Goal: Task Accomplishment & Management: Use online tool/utility

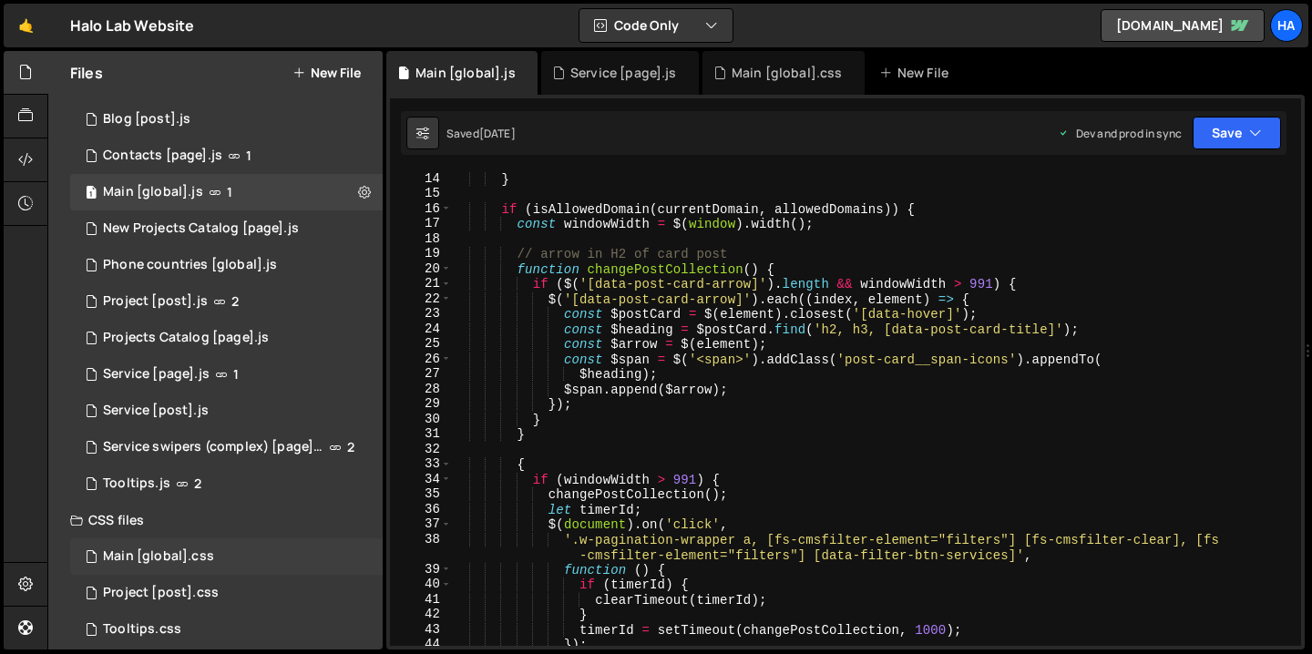
scroll to position [119, 0]
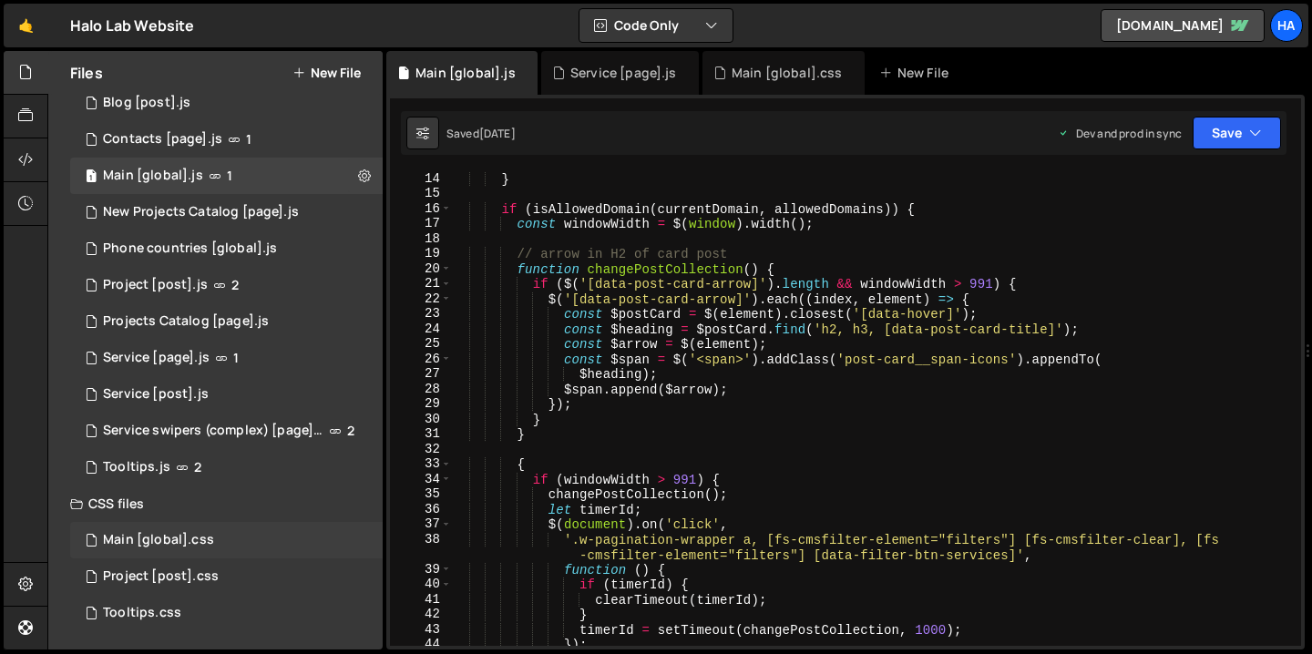
click at [168, 546] on div "Main [global].css" at bounding box center [158, 540] width 111 height 16
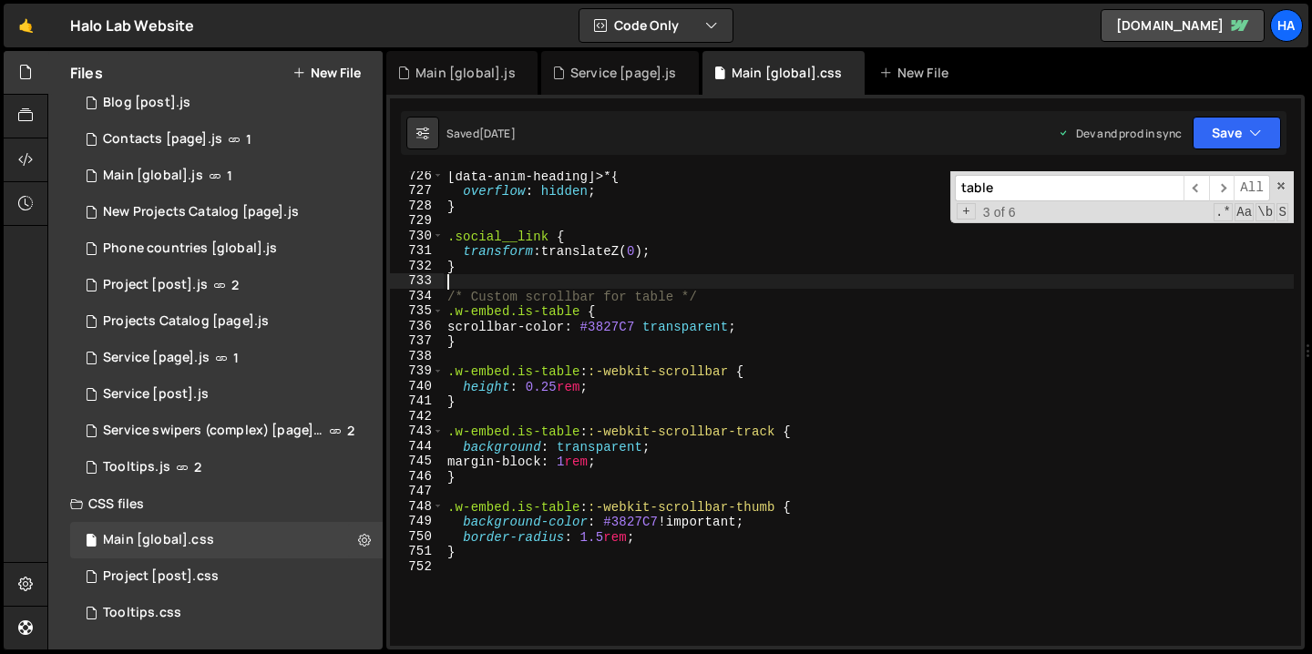
click at [691, 281] on div "[ data-anim-heading ]>* { overflow : hidden ; } .social__link { transform : tra…" at bounding box center [869, 421] width 850 height 505
paste input "header-dropdown__list"
type input "header-dropdown__list"
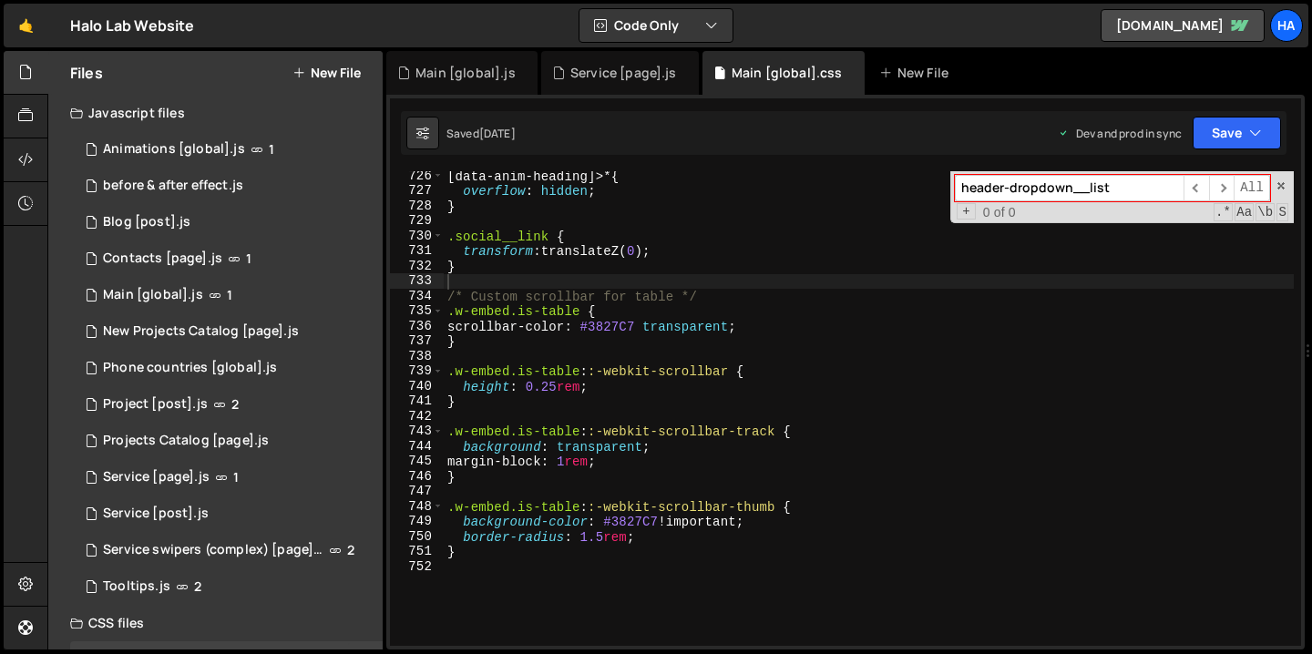
drag, startPoint x: 1131, startPoint y: 187, endPoint x: 954, endPoint y: 175, distance: 178.0
click at [954, 175] on div "header-dropdown__list ​ ​ All Replace All + 0 of 0 .* Aa \b S" at bounding box center [1121, 197] width 343 height 52
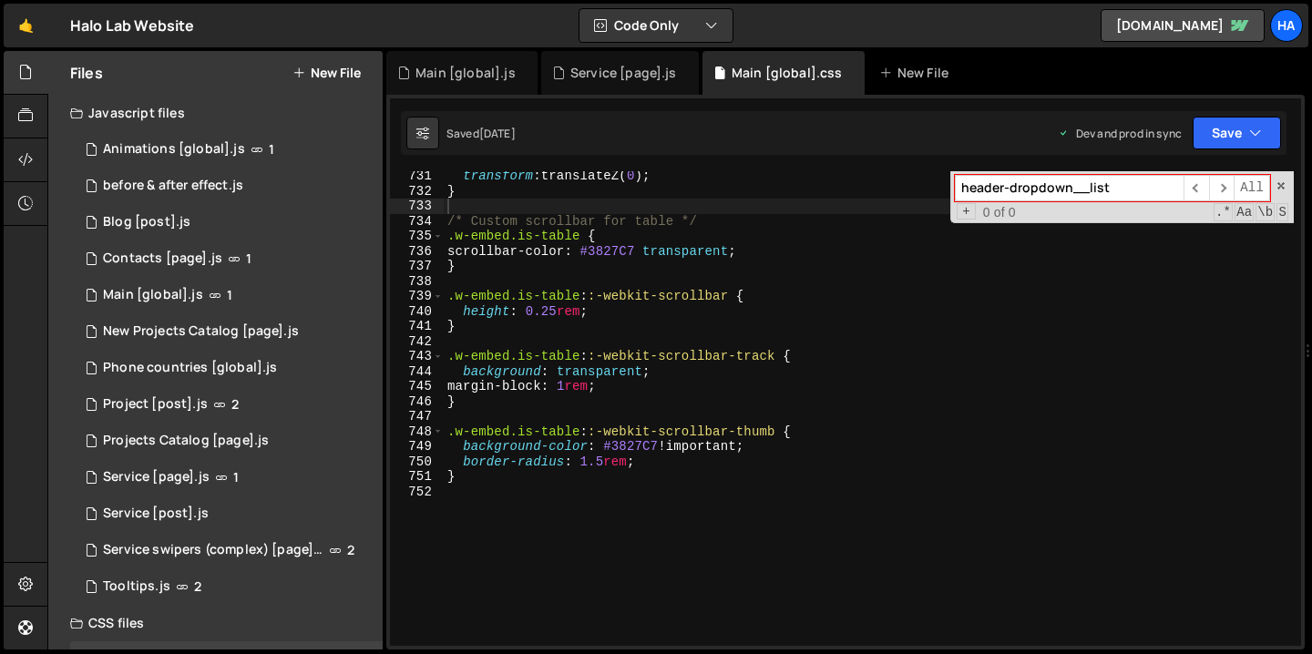
scroll to position [11066, 0]
click at [654, 550] on div "transform : translateZ( 0 ) ; } /* Custom scrollbar for table */ .w-embed.is-ta…" at bounding box center [869, 421] width 850 height 505
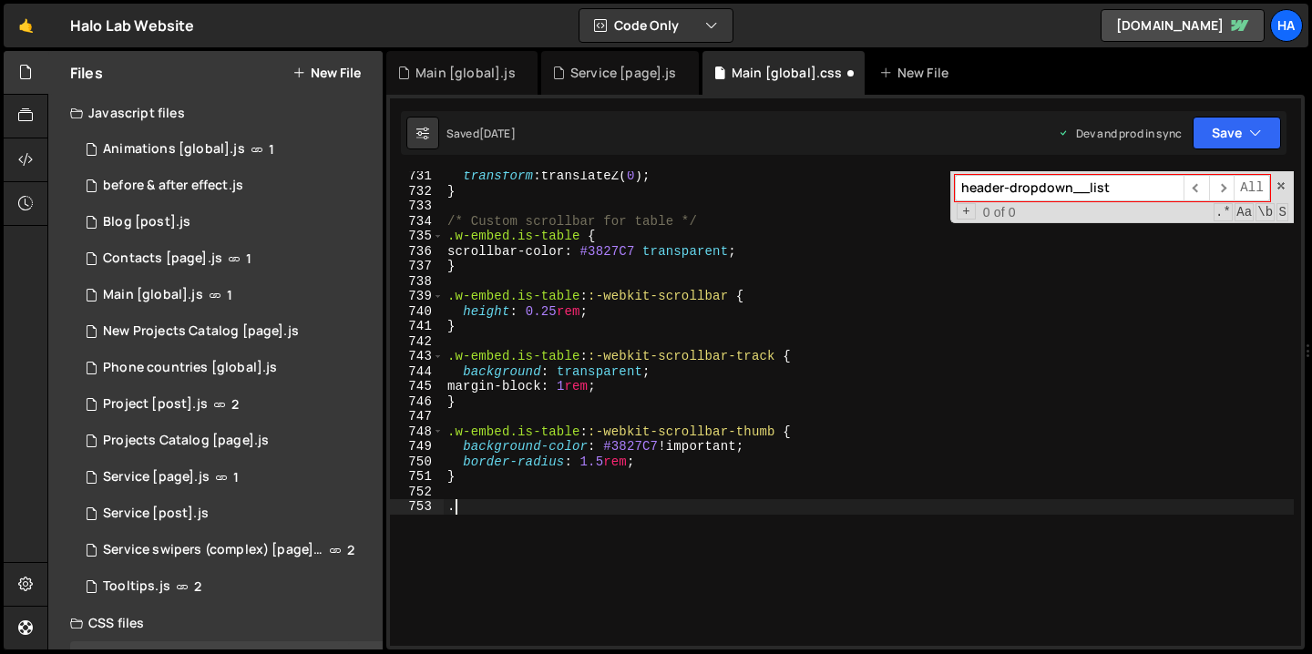
paste textarea "header-dropdown__list"
type textarea ".header-dropdown__list {}"
click at [620, 507] on div "transform : translateZ( 0 ) ; } /* Custom scrollbar for table */ .w-embed.is-ta…" at bounding box center [869, 421] width 850 height 505
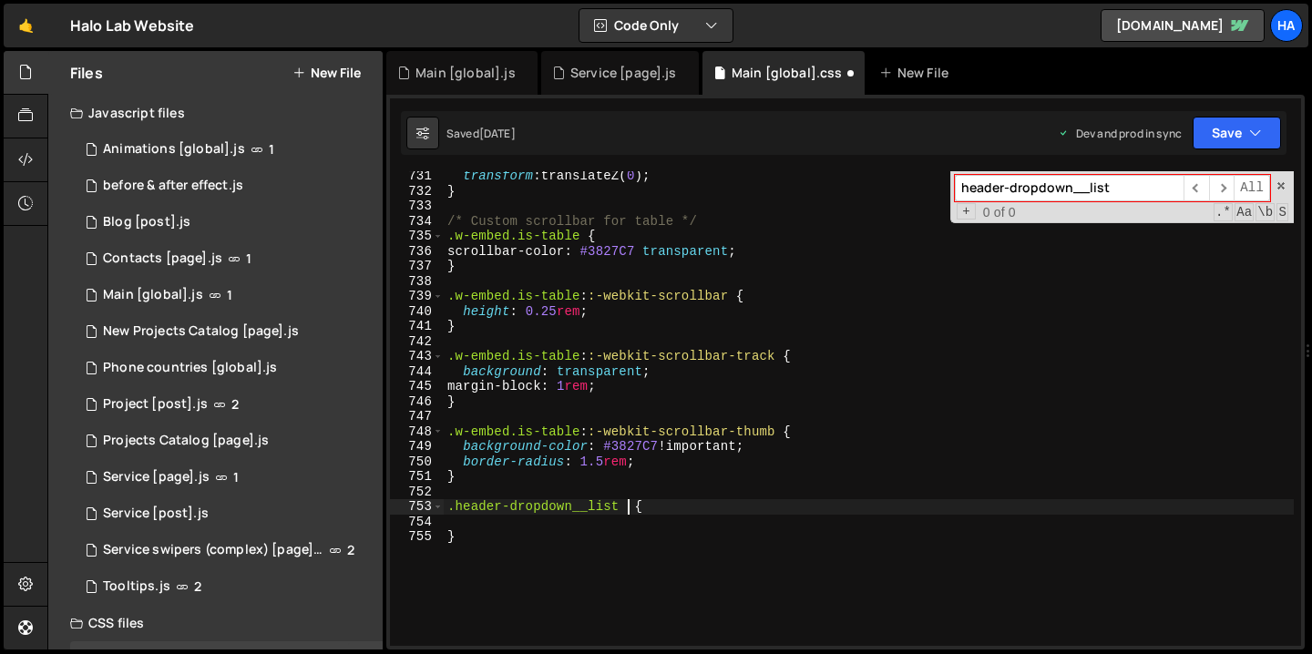
type textarea ".header-dropdown__list * {"
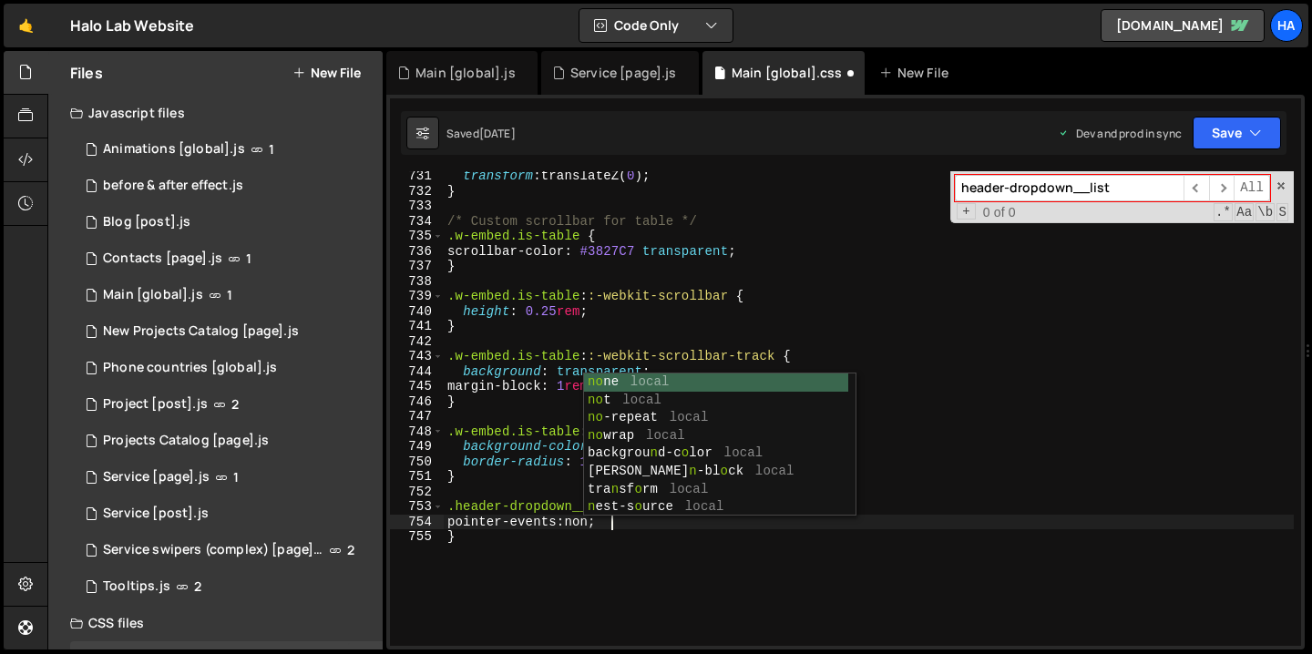
scroll to position [0, 11]
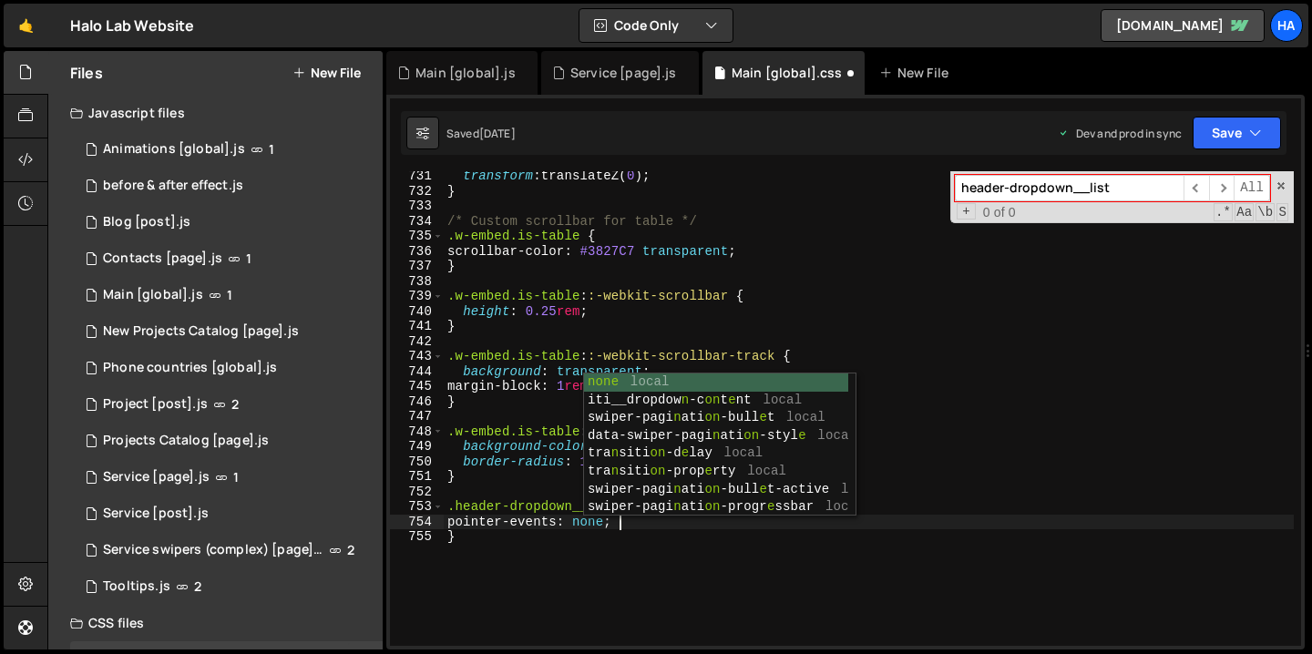
click at [492, 582] on div "transform : translateZ( 0 ) ; } /* Custom scrollbar for table */ .w-embed.is-ta…" at bounding box center [869, 421] width 850 height 505
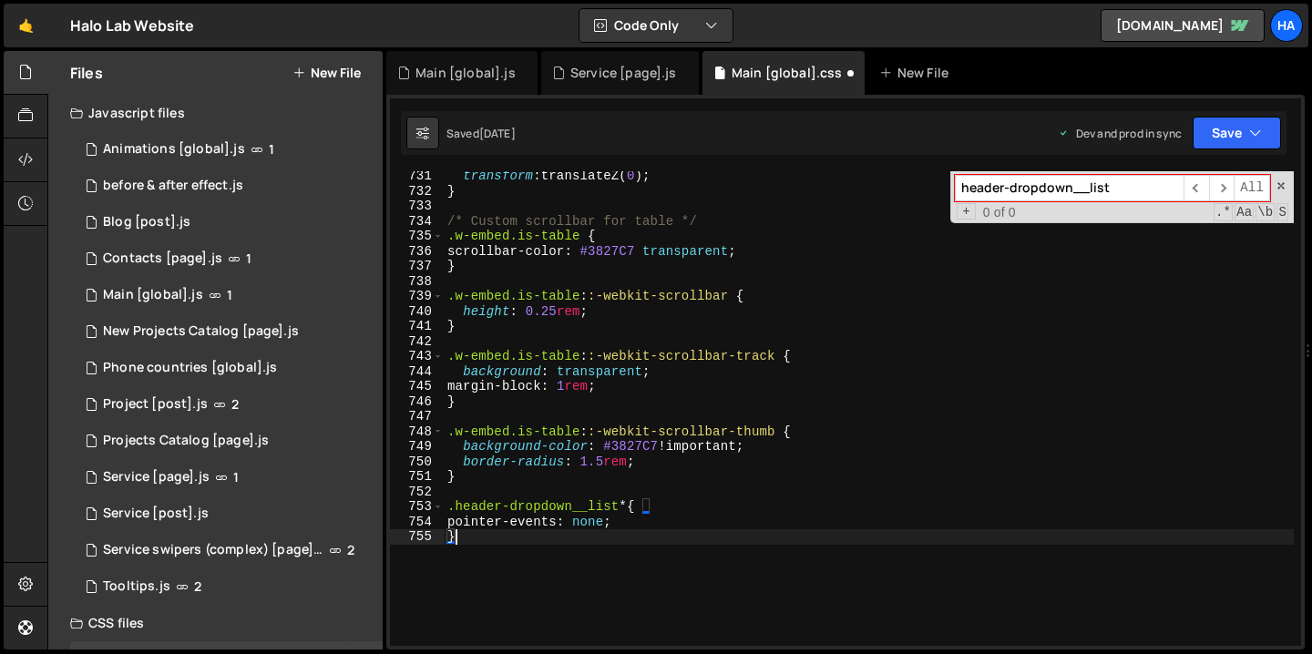
scroll to position [0, 0]
type textarea "}"
click at [660, 549] on div "transform : translateZ( 0 ) ; } /* Custom scrollbar for table */ .w-embed.is-ta…" at bounding box center [869, 421] width 850 height 505
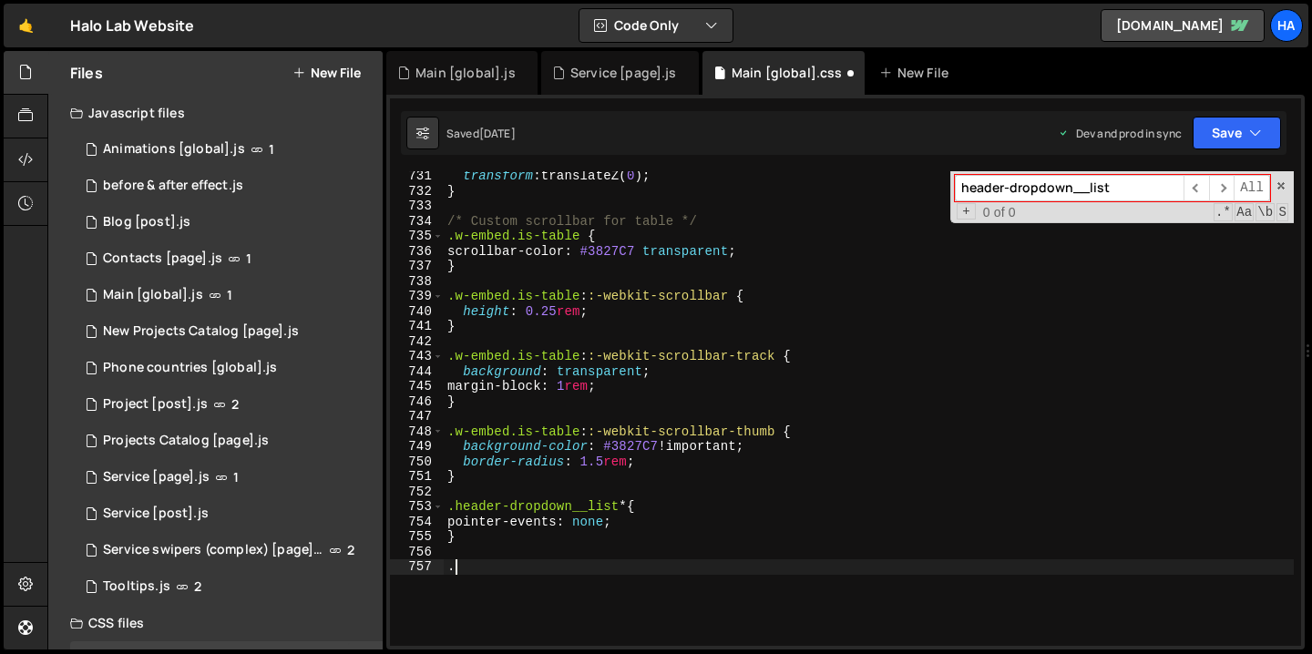
paste textarea ".w--open"
type textarea "..w--open * {}"
click at [454, 571] on div "transform : translateZ( 0 ) ; } /* Custom scrollbar for table */ .w-embed.is-ta…" at bounding box center [869, 421] width 850 height 505
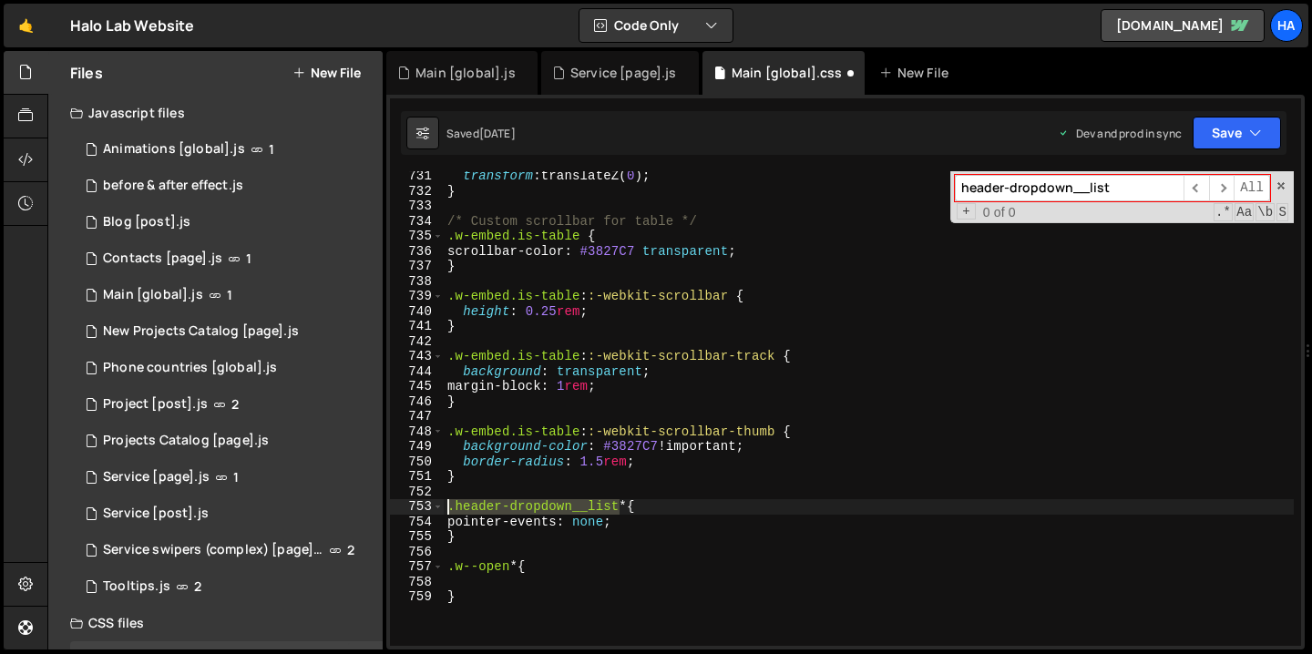
drag, startPoint x: 619, startPoint y: 509, endPoint x: 445, endPoint y: 507, distance: 174.0
click at [445, 507] on div "transform : translateZ( 0 ) ; } /* Custom scrollbar for table */ .w-embed.is-ta…" at bounding box center [869, 421] width 850 height 505
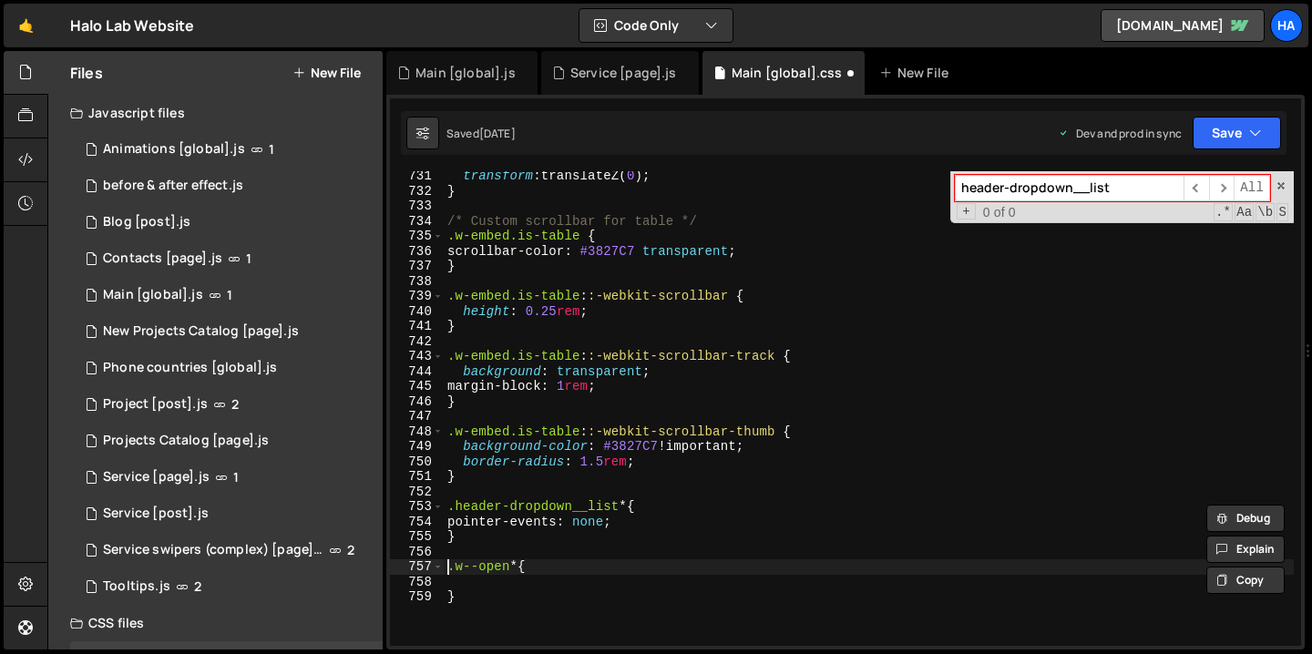
click at [448, 573] on div "transform : translateZ( 0 ) ; } /* Custom scrollbar for table */ .w-embed.is-ta…" at bounding box center [869, 421] width 850 height 505
paste textarea ".header-dropdown__list"
type textarea ".header-dropdown__list .w--open * {"
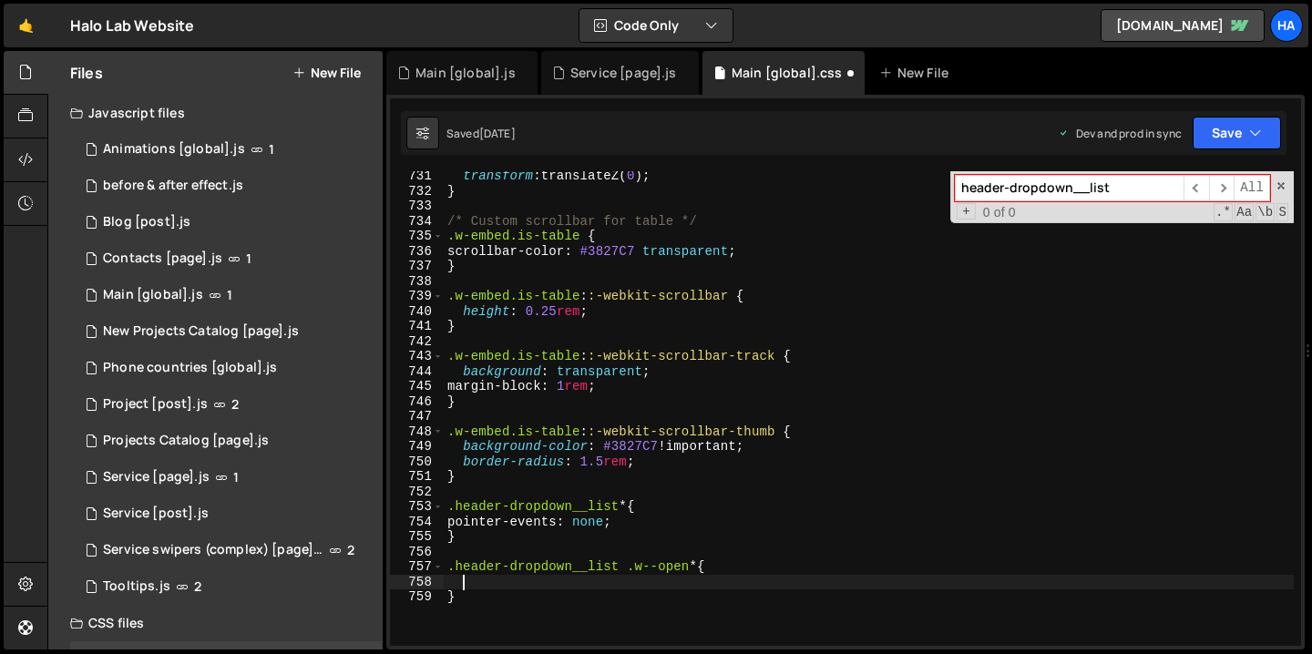
click at [596, 580] on div "transform : translateZ( 0 ) ; } /* Custom scrollbar for table */ .w-embed.is-ta…" at bounding box center [869, 421] width 850 height 505
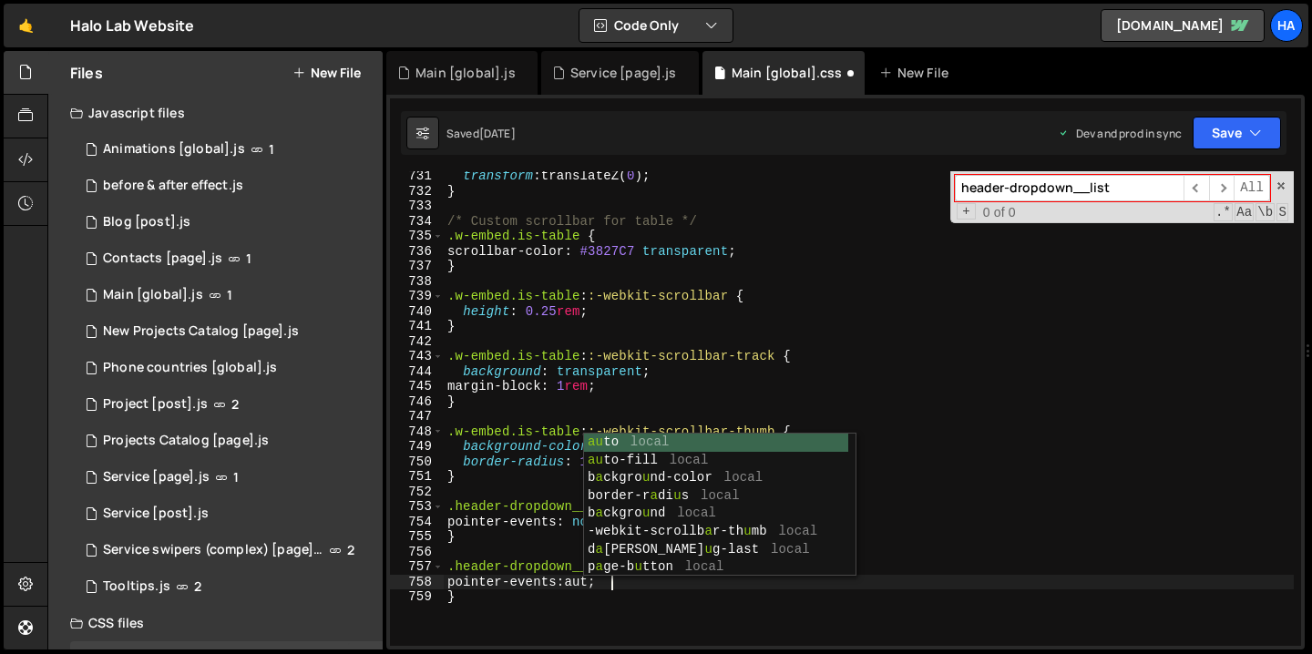
scroll to position [0, 11]
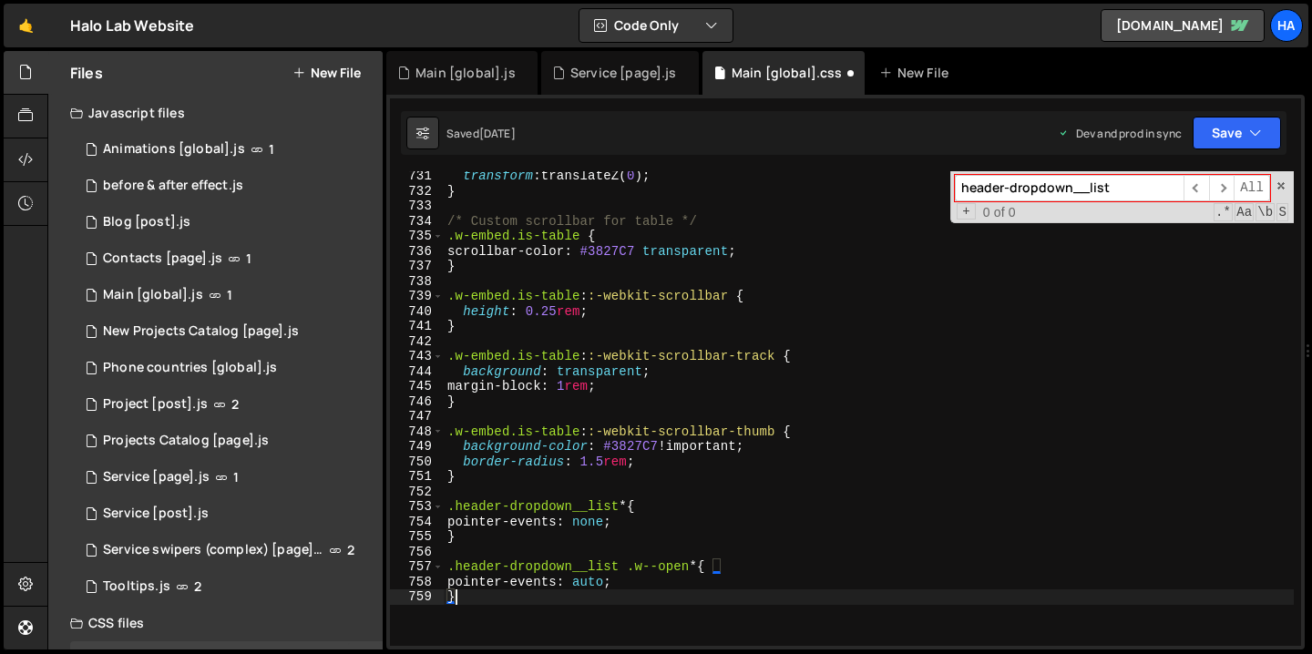
click at [892, 605] on div "transform : translateZ( 0 ) ; } /* Custom scrollbar for table */ .w-embed.is-ta…" at bounding box center [869, 421] width 850 height 505
type textarea "}"
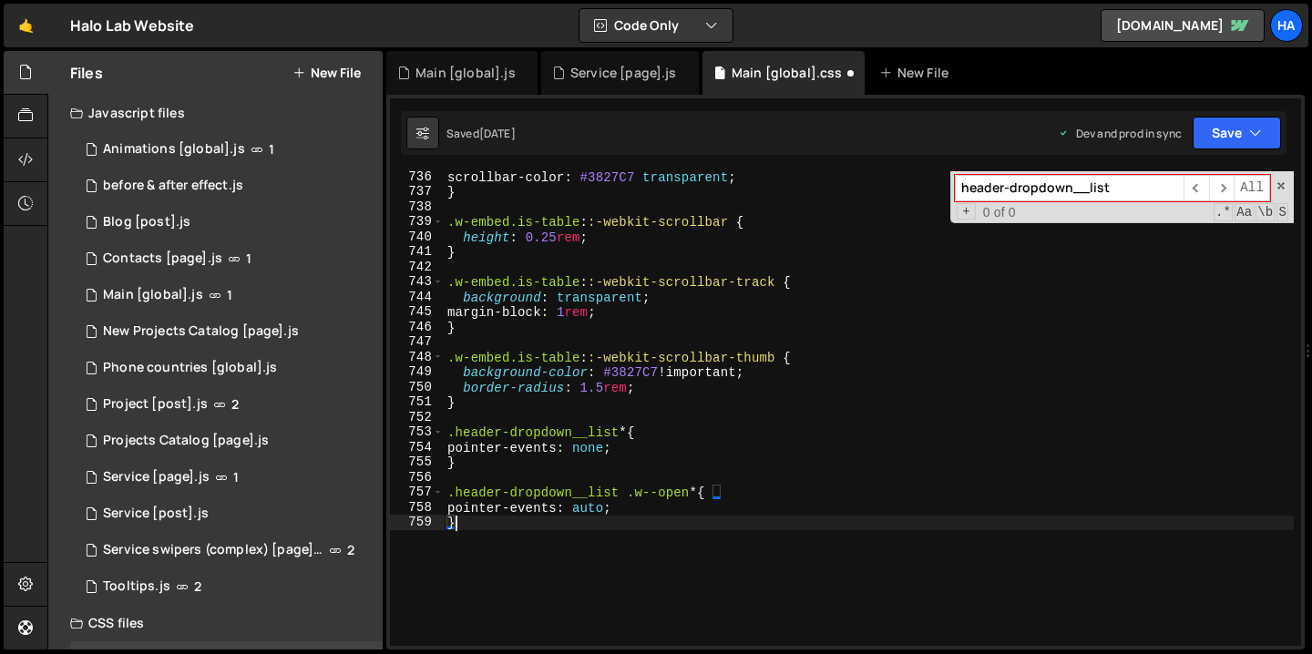
scroll to position [11139, 0]
click at [1260, 134] on icon "button" at bounding box center [1255, 133] width 13 height 18
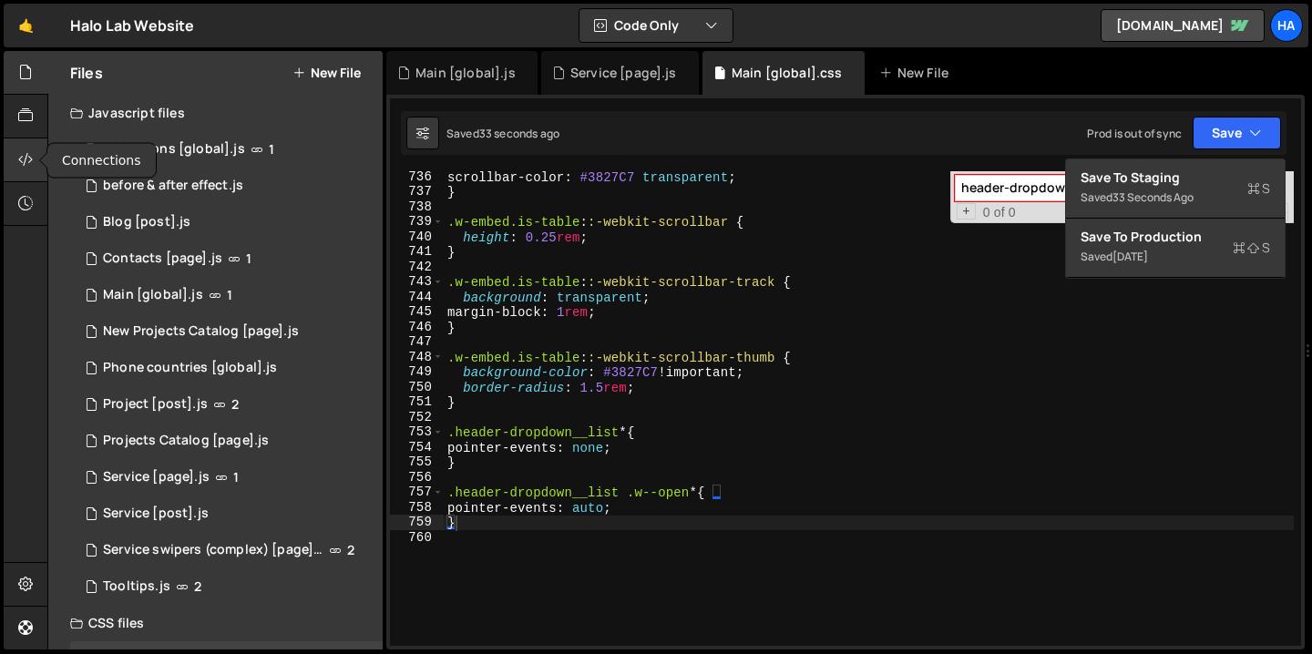
click at [27, 160] on icon at bounding box center [25, 159] width 15 height 20
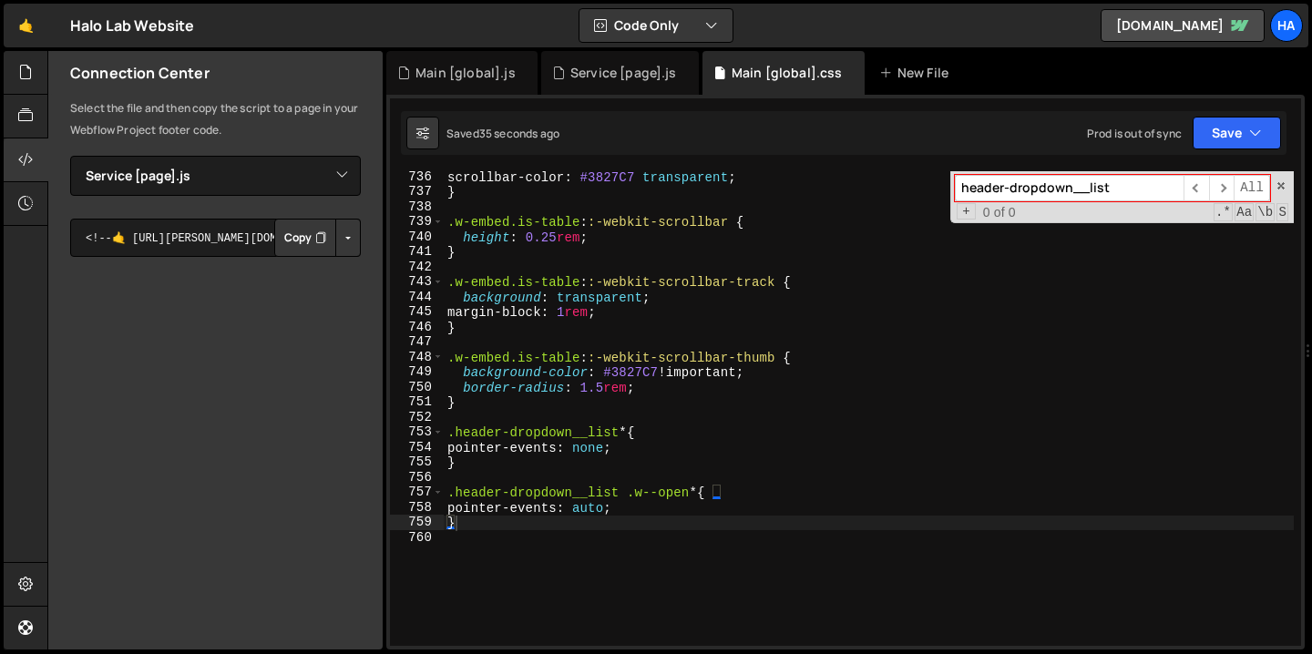
scroll to position [343, 0]
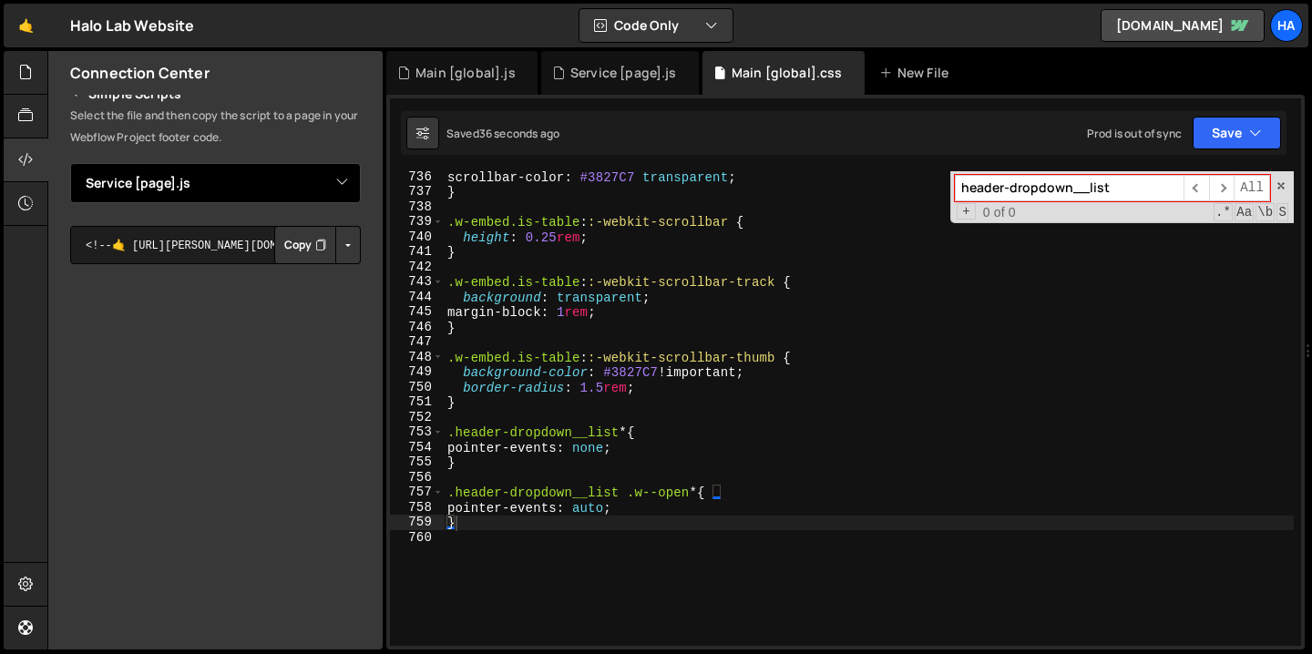
click at [327, 186] on select "Select File Animations [global].js before & after effect.js Blog [post].js Cont…" at bounding box center [215, 183] width 291 height 40
select select "3053"
click at [70, 163] on select "Select File Animations [global].js before & after effect.js Blog [post].js Cont…" at bounding box center [215, 183] width 291 height 40
click at [335, 253] on button "Button group with nested dropdown" at bounding box center [348, 245] width 26 height 38
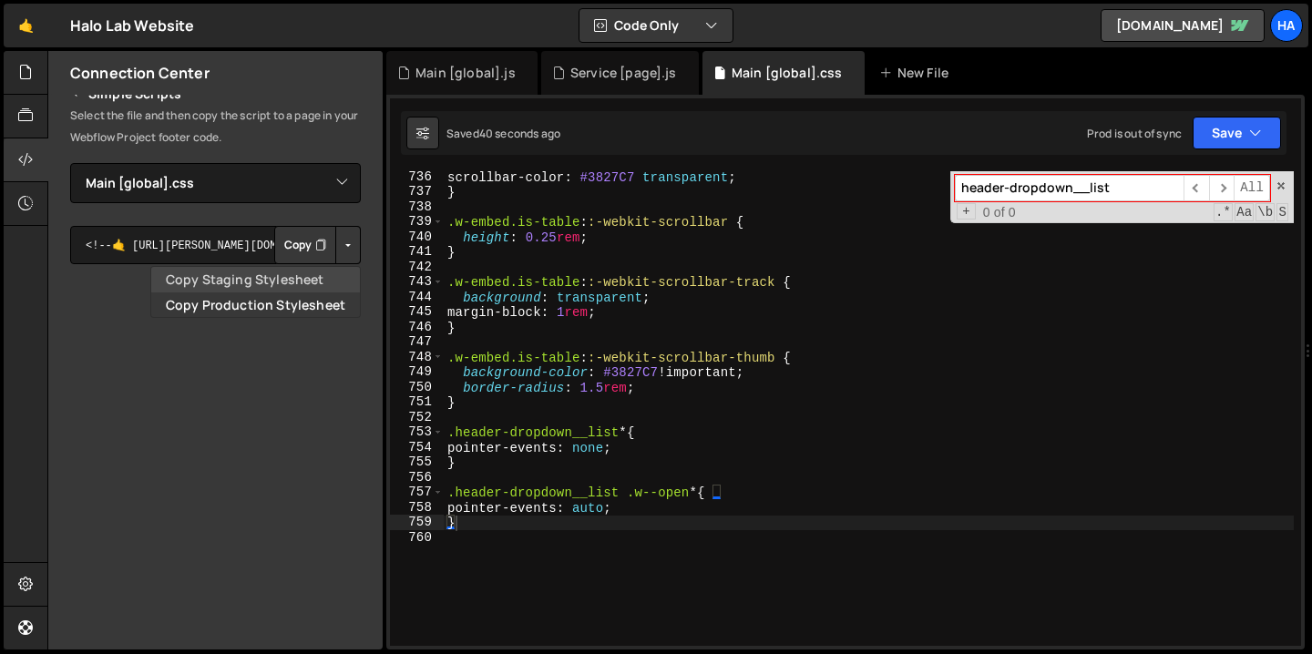
click at [323, 279] on link "Copy Staging Stylesheet" at bounding box center [255, 280] width 209 height 26
click at [294, 250] on button "Copy" at bounding box center [305, 245] width 62 height 38
click at [336, 251] on button "Button group with nested dropdown" at bounding box center [348, 245] width 26 height 38
click at [335, 305] on link "Copy Production Stylesheet" at bounding box center [255, 305] width 209 height 26
click at [340, 249] on button "Button group with nested dropdown" at bounding box center [348, 245] width 26 height 38
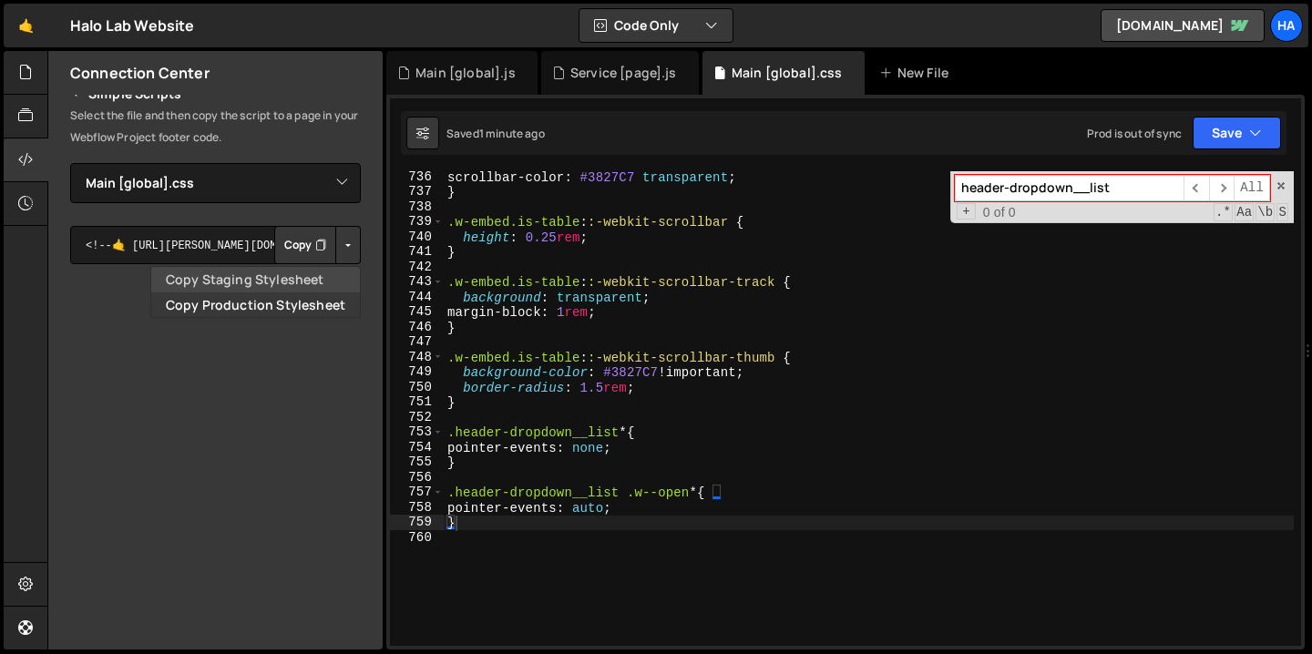
click at [316, 274] on link "Copy Staging Stylesheet" at bounding box center [255, 280] width 209 height 26
click at [629, 496] on div "scrollbar-color : #3827C7 transparent ; } .w-embed.is-table : :-webkit-scrollba…" at bounding box center [869, 421] width 850 height 505
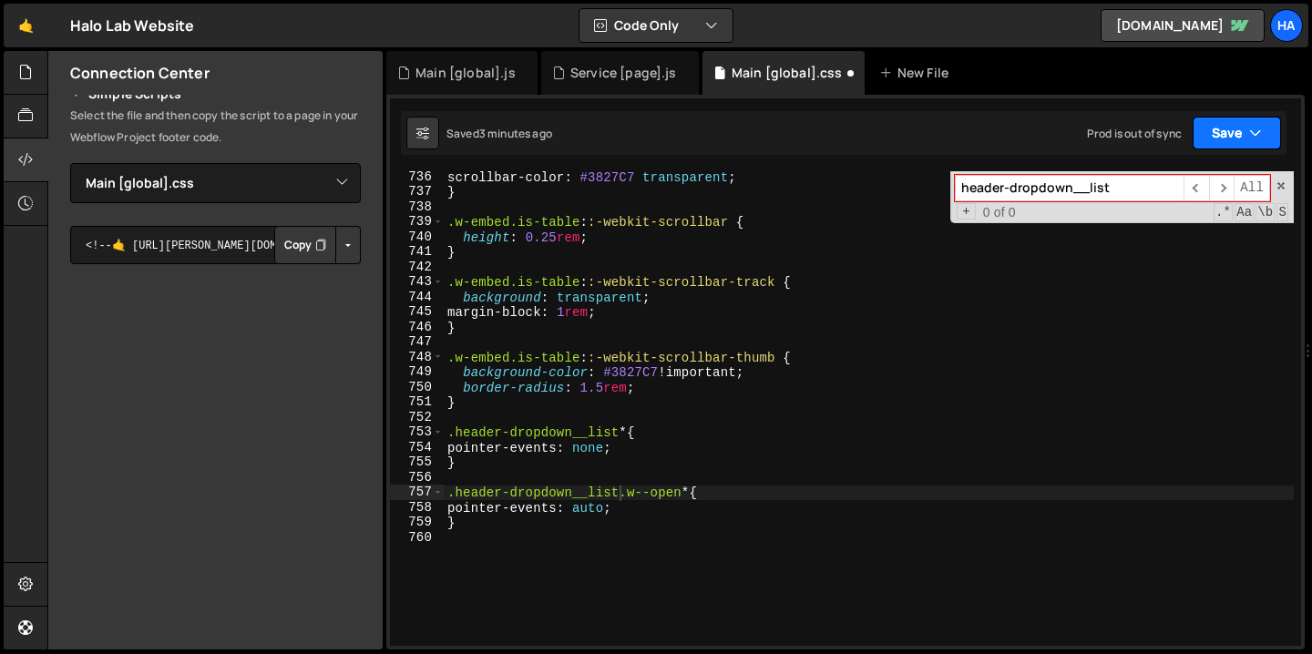
click at [1247, 126] on button "Save" at bounding box center [1236, 133] width 88 height 33
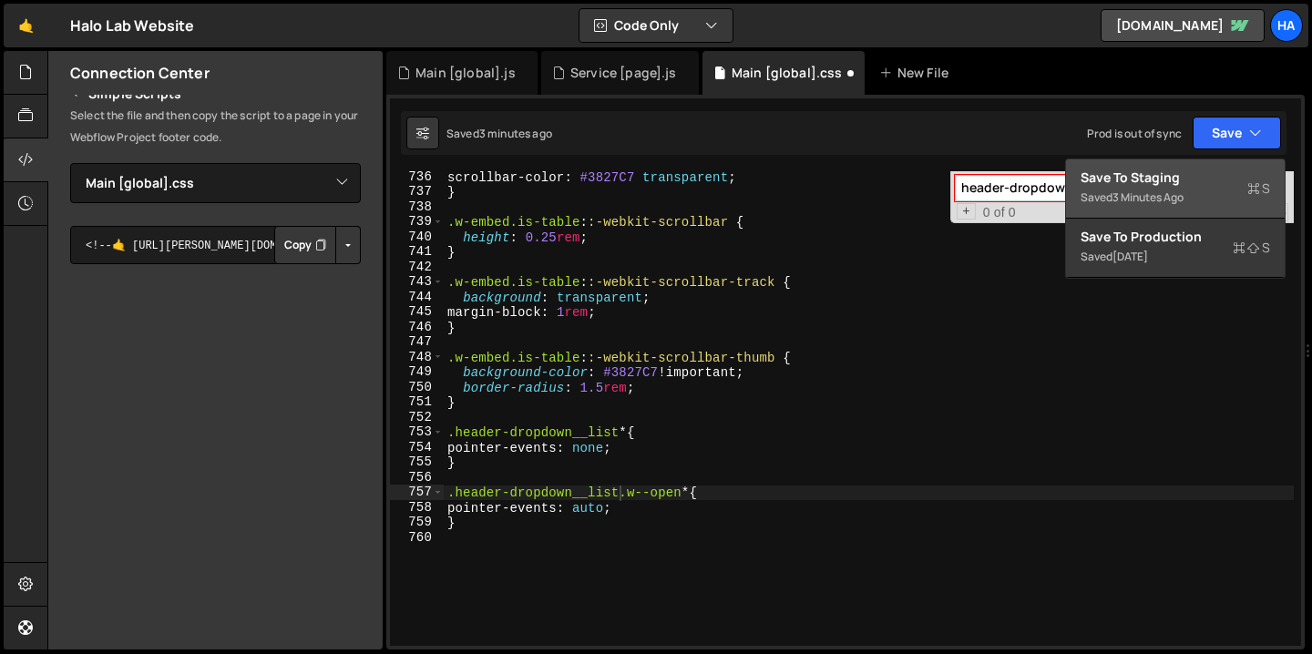
click at [1219, 175] on div "Save to Staging S" at bounding box center [1174, 178] width 189 height 18
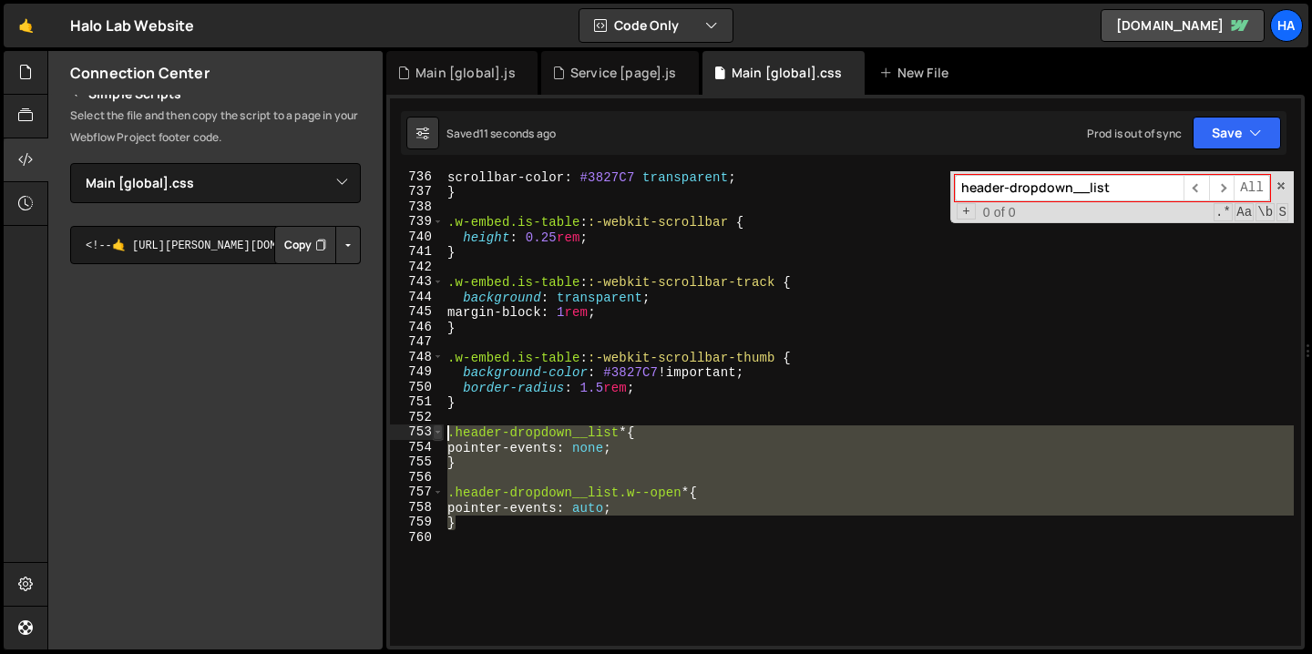
drag, startPoint x: 466, startPoint y: 524, endPoint x: 441, endPoint y: 427, distance: 99.9
click at [441, 427] on div "} 736 737 738 739 740 741 742 743 744 745 746 747 748 749 750 751 752 753 754 7…" at bounding box center [845, 408] width 911 height 475
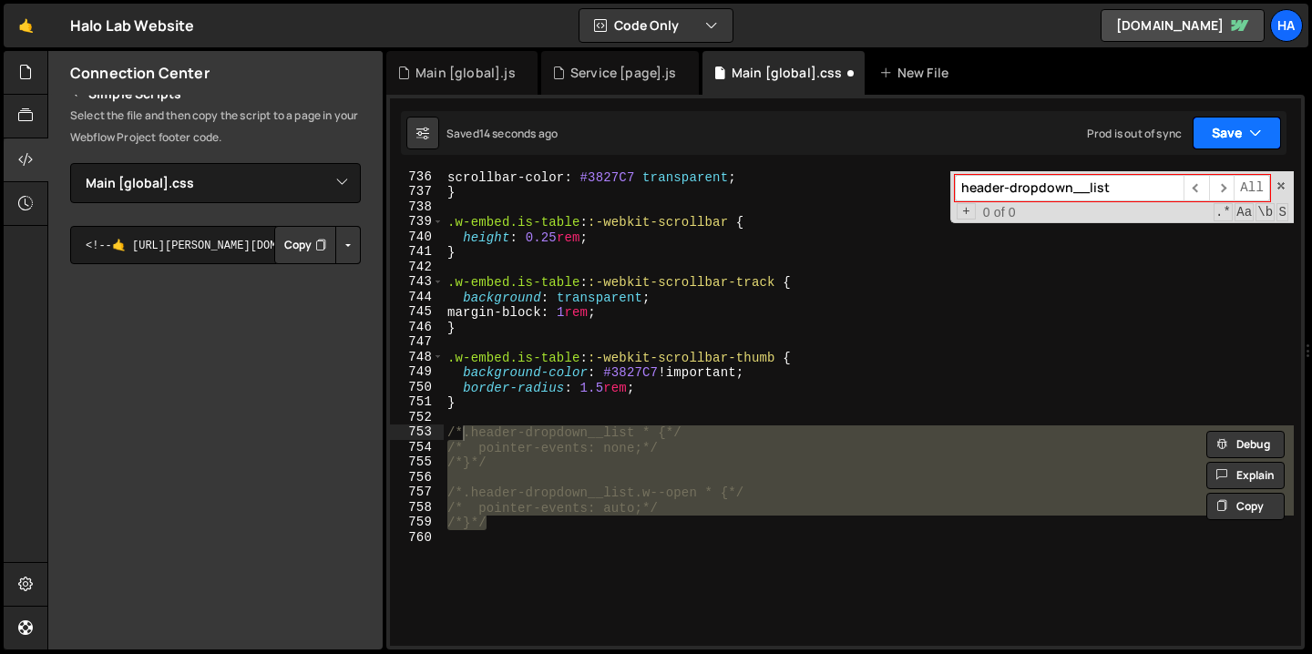
click at [1254, 135] on icon "button" at bounding box center [1255, 133] width 13 height 18
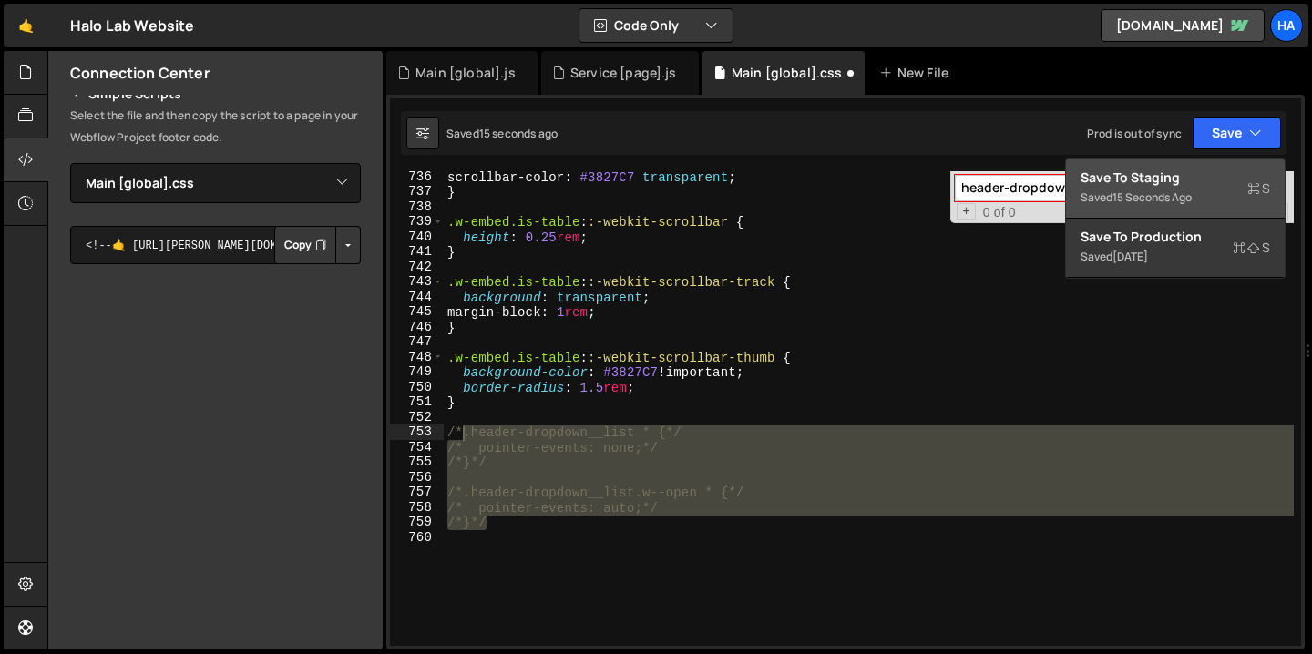
click at [1194, 177] on div "Save to Staging S" at bounding box center [1174, 178] width 189 height 18
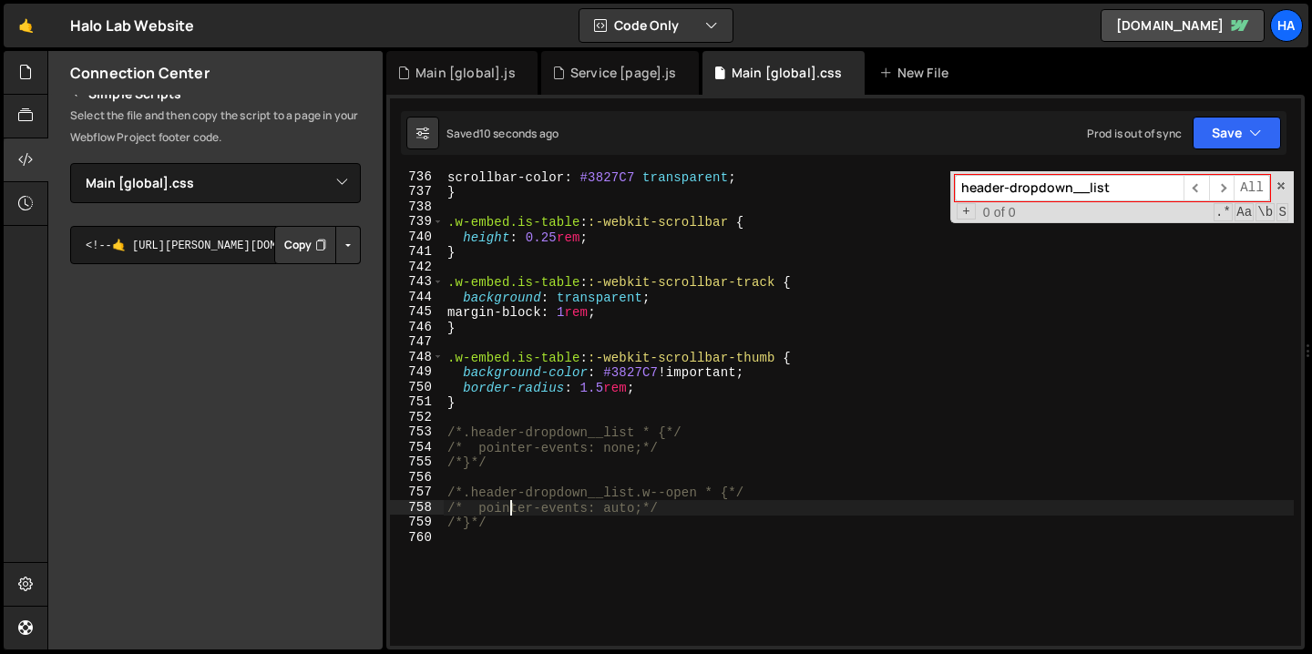
click at [513, 511] on div "scrollbar-color : #3827C7 transparent ; } .w-embed.is-table : :-webkit-scrollba…" at bounding box center [869, 421] width 850 height 505
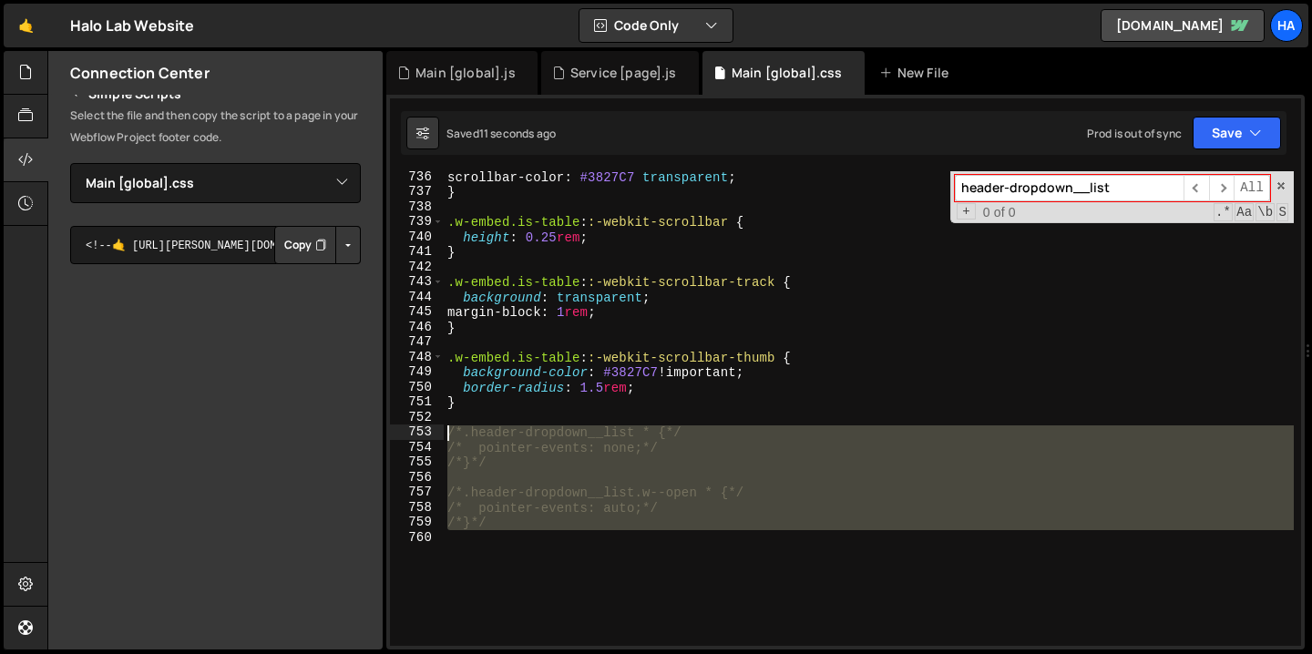
drag, startPoint x: 494, startPoint y: 536, endPoint x: 441, endPoint y: 431, distance: 117.3
click at [441, 431] on div "/* pointer-events: auto;*/ 736 737 738 739 740 741 742 743 744 745 746 747 748 …" at bounding box center [845, 408] width 911 height 475
type textarea ".header-dropdown__list * { pointer-events: none;"
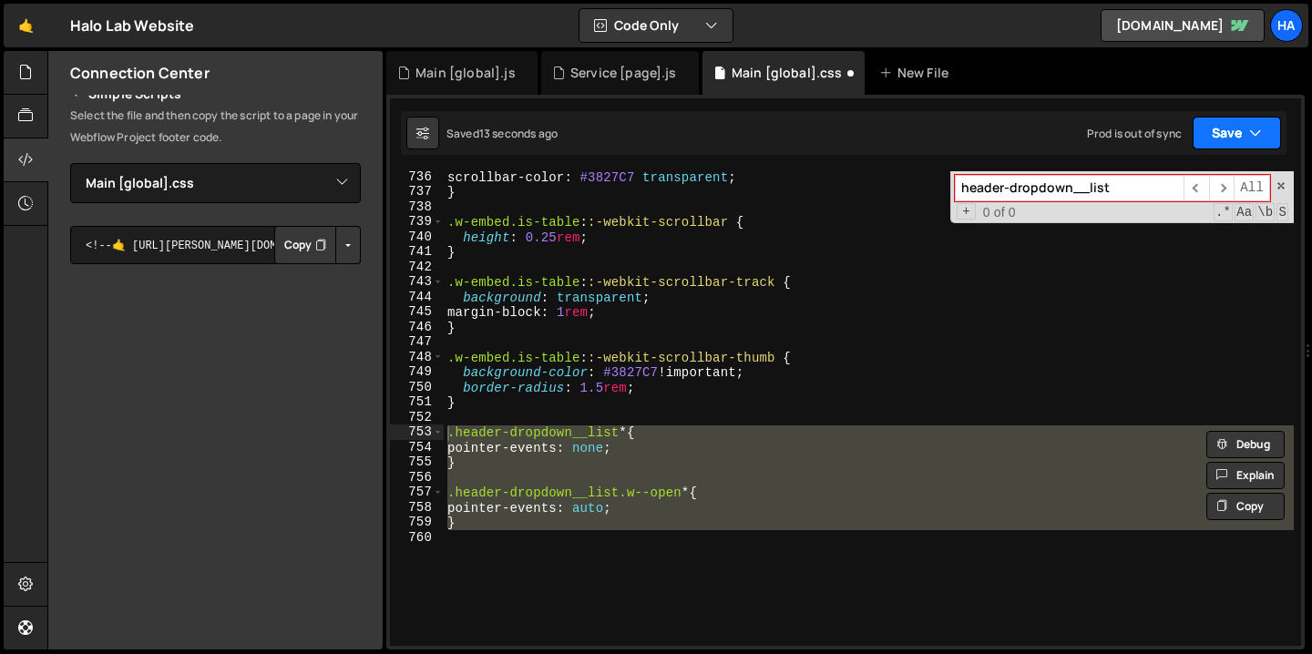
click at [1271, 131] on button "Save" at bounding box center [1236, 133] width 88 height 33
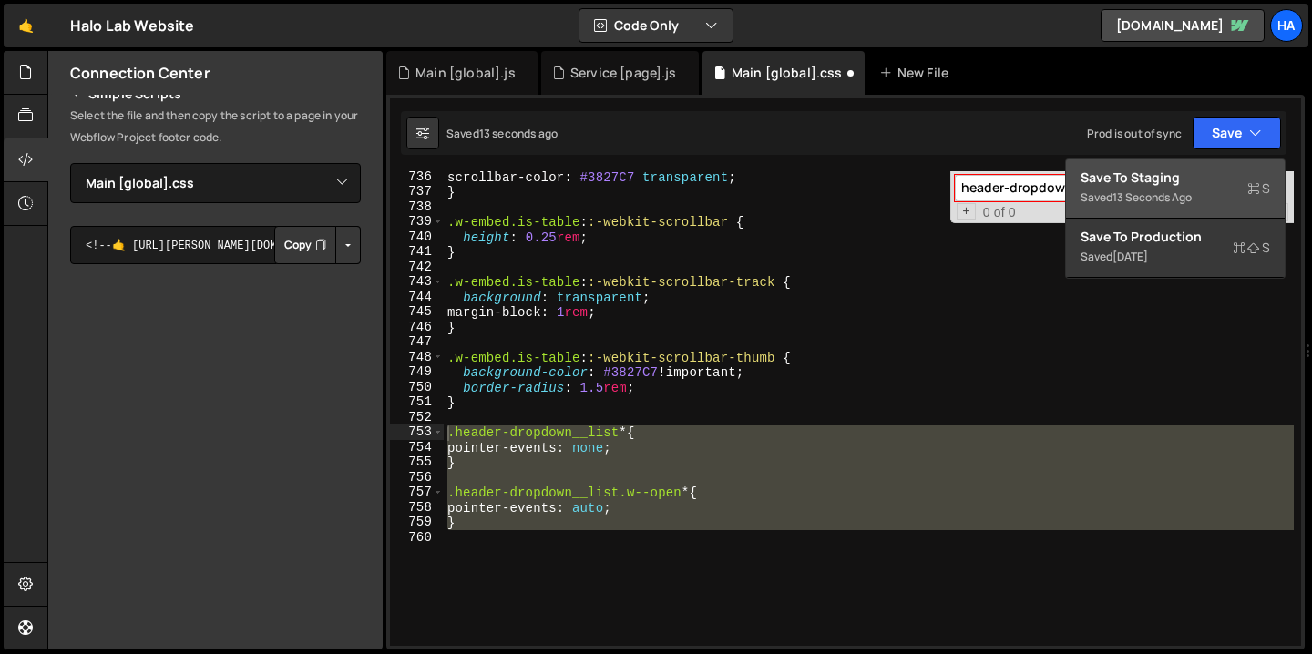
click at [1196, 168] on button "Save to Staging S Saved 13 seconds ago" at bounding box center [1175, 188] width 219 height 59
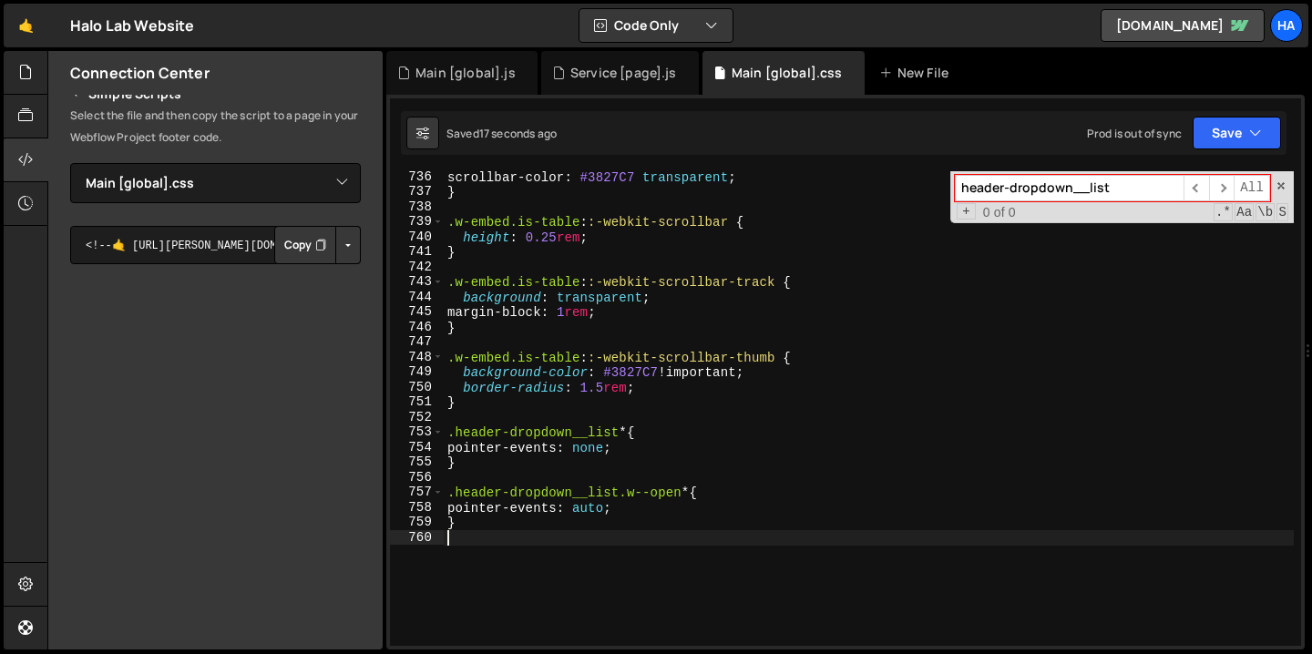
click at [486, 530] on div "scrollbar-color : #3827C7 transparent ; } .w-embed.is-table : :-webkit-scrollba…" at bounding box center [869, 421] width 850 height 505
click at [1284, 189] on span at bounding box center [1280, 185] width 13 height 13
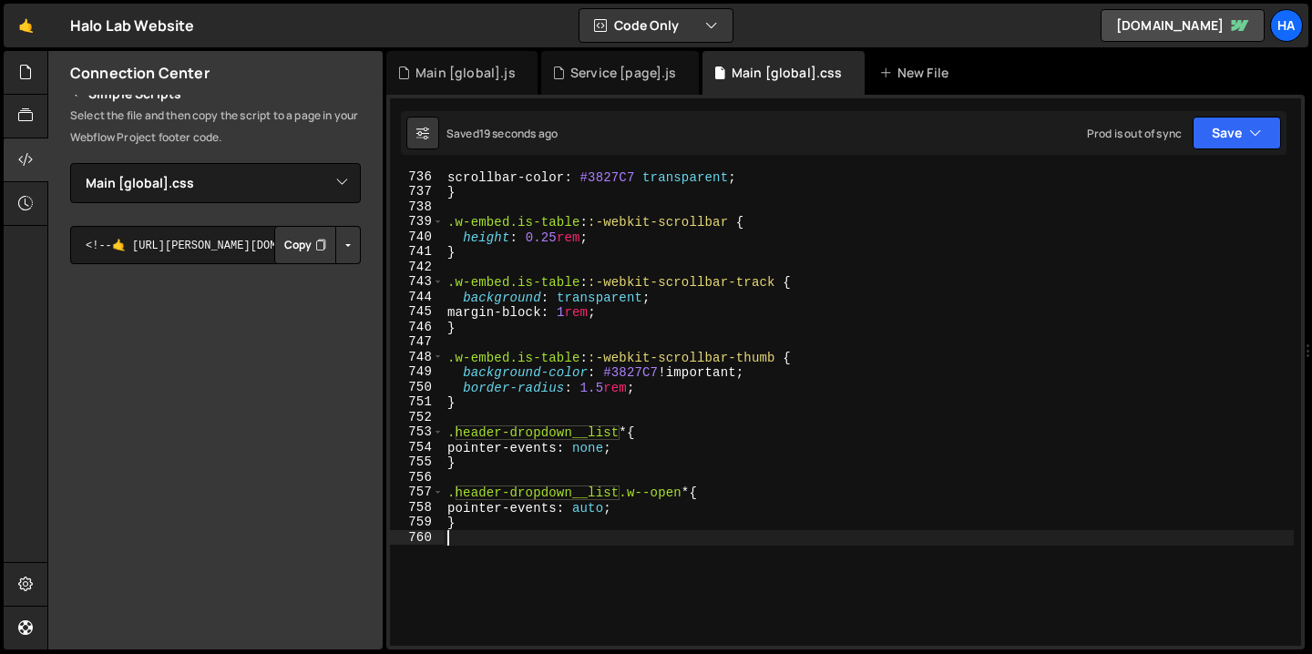
scroll to position [11161, 0]
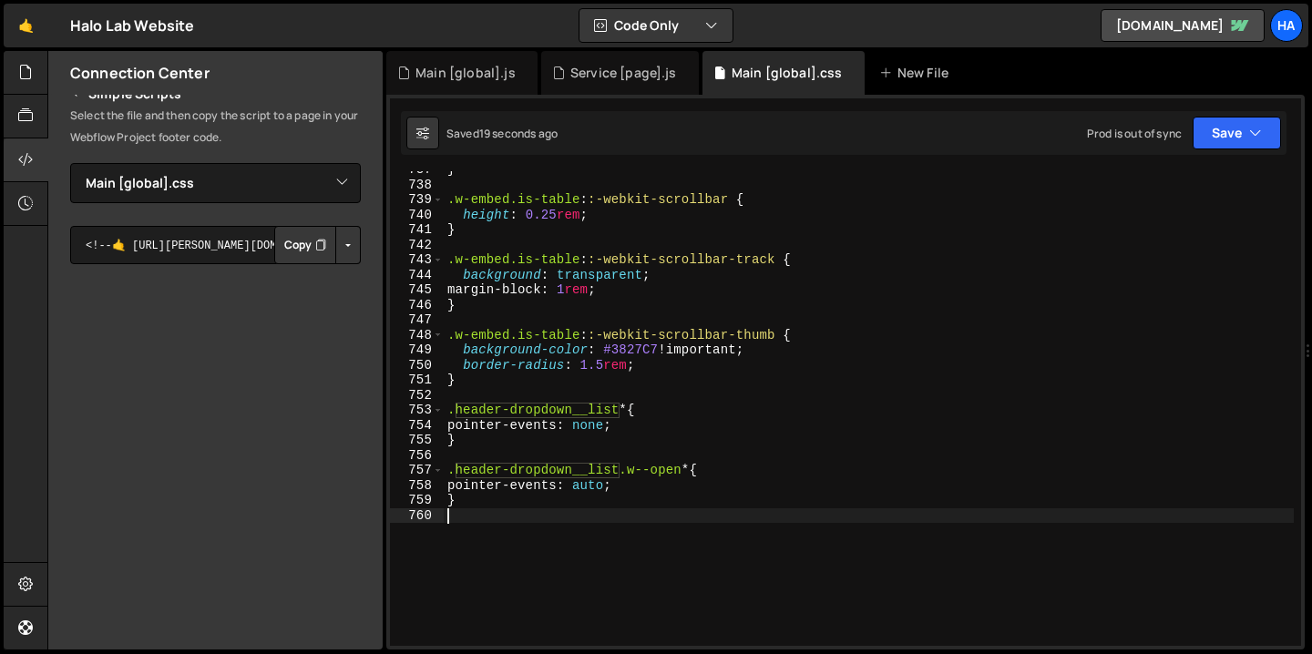
click at [852, 513] on div "} .w-embed.is-table : :-webkit-scrollbar { height : 0.25 rem ; } .w-embed.is-ta…" at bounding box center [869, 414] width 850 height 505
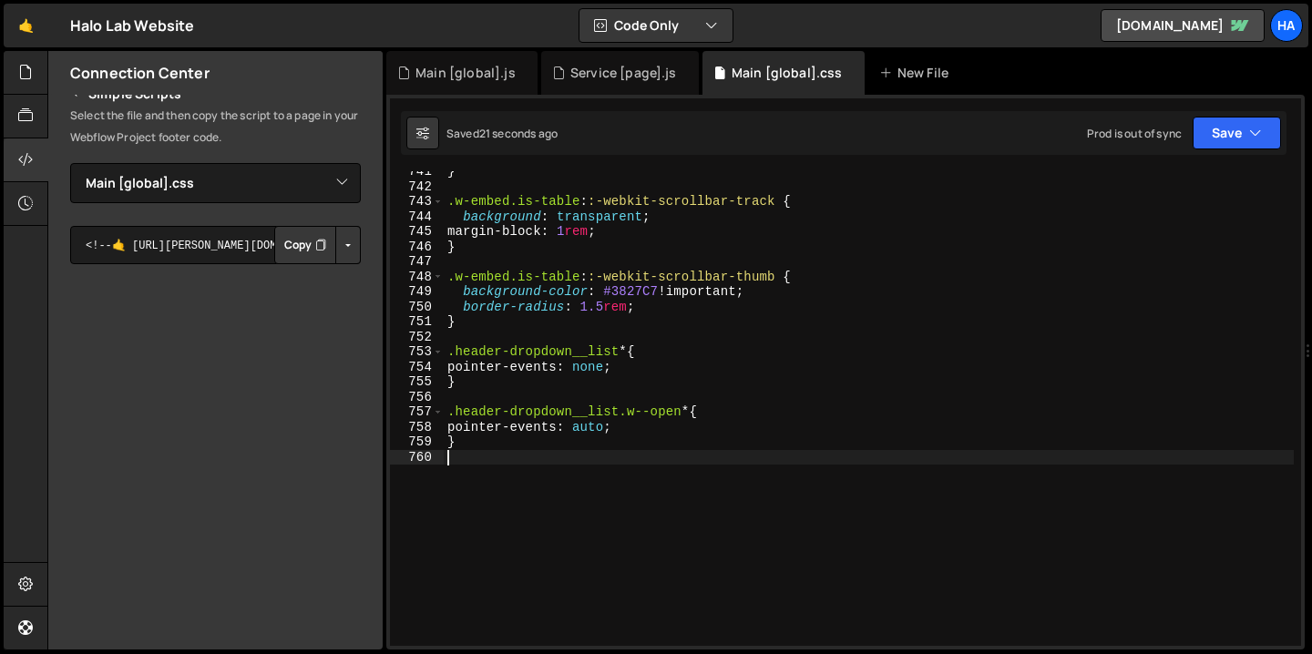
scroll to position [11269, 0]
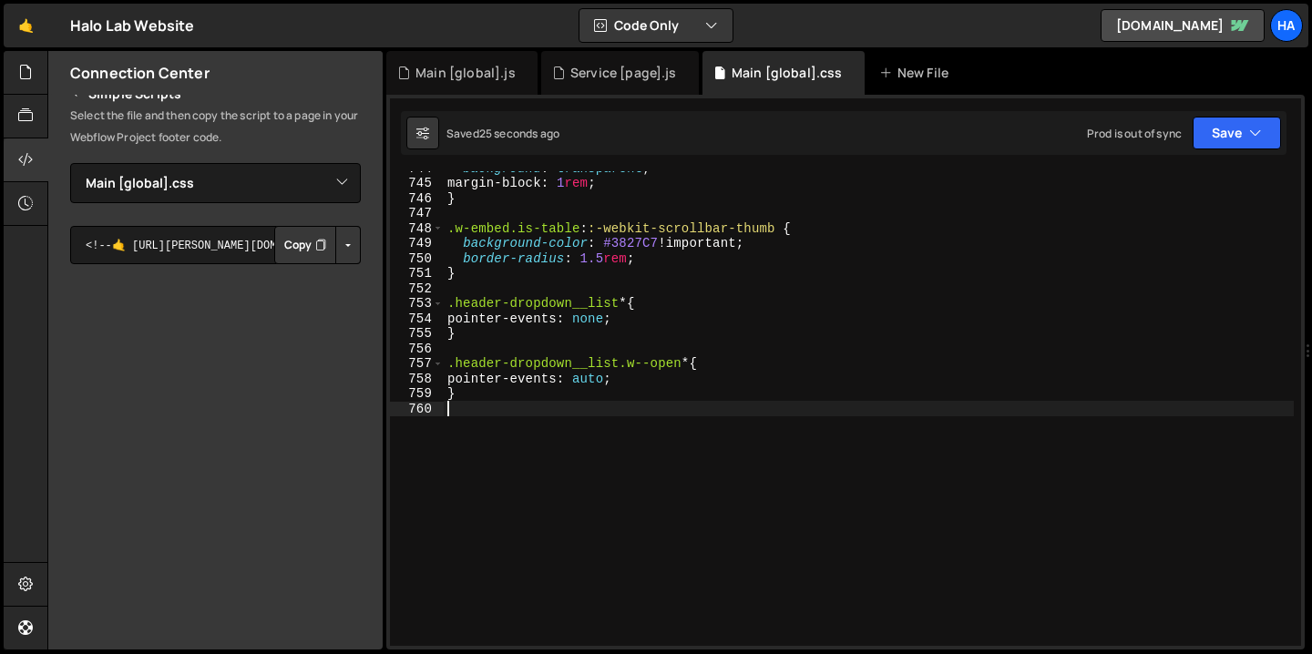
click at [470, 410] on div "background : transparent ; margin-block : 1 rem ; } .w-embed.is-table : :-webki…" at bounding box center [869, 412] width 850 height 505
click at [519, 75] on icon at bounding box center [523, 73] width 13 height 18
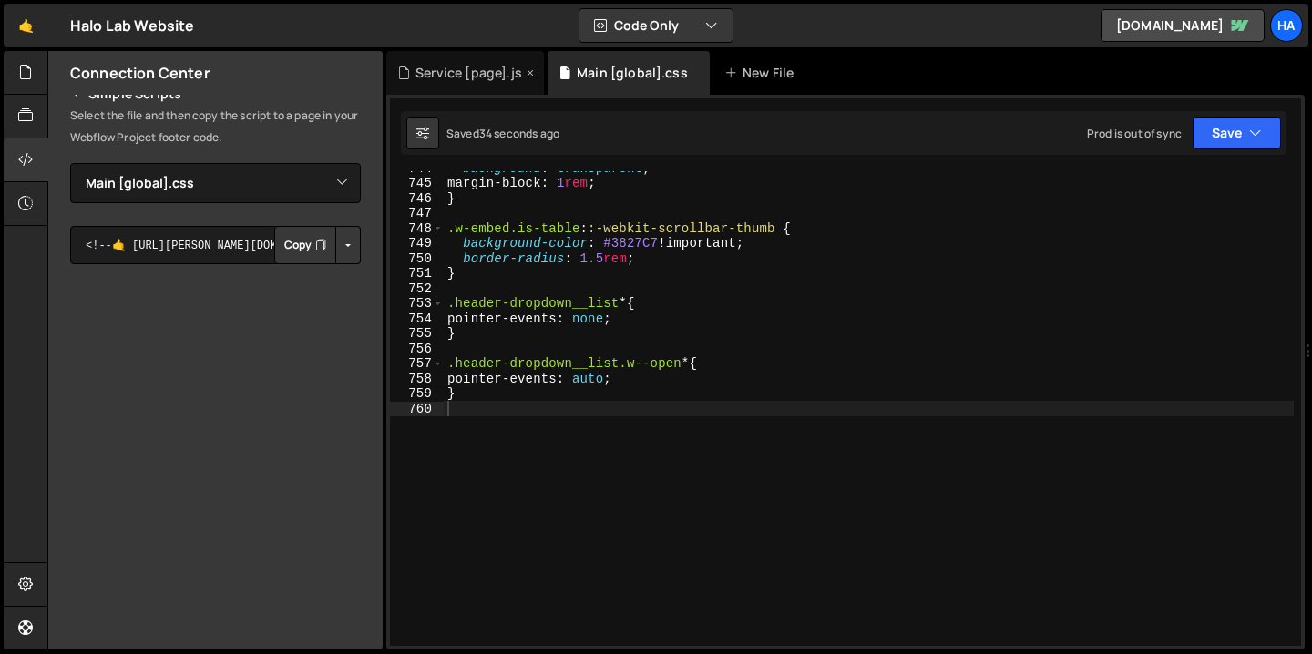
click at [525, 74] on icon at bounding box center [530, 73] width 13 height 18
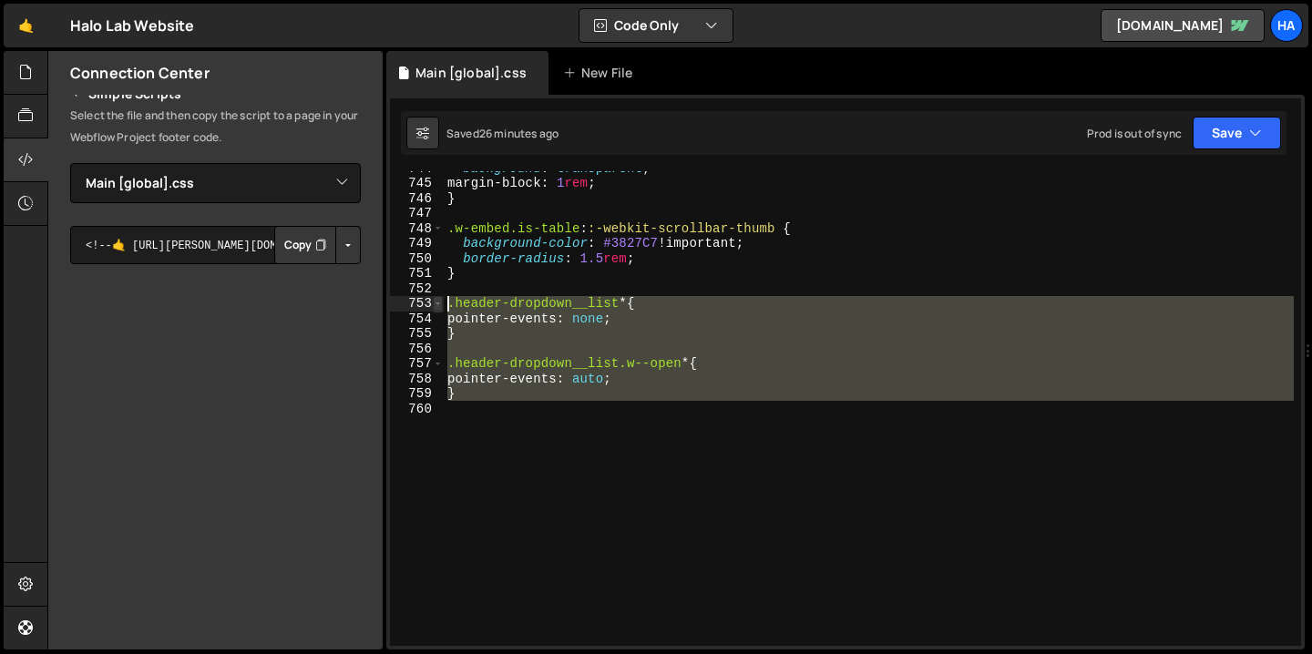
drag, startPoint x: 472, startPoint y: 402, endPoint x: 434, endPoint y: 302, distance: 107.3
click at [434, 302] on div "744 745 746 747 748 749 750 751 752 753 754 755 756 757 758 759 760 background …" at bounding box center [845, 408] width 911 height 475
type textarea ".header-dropdown__list * { pointer-events: none;"
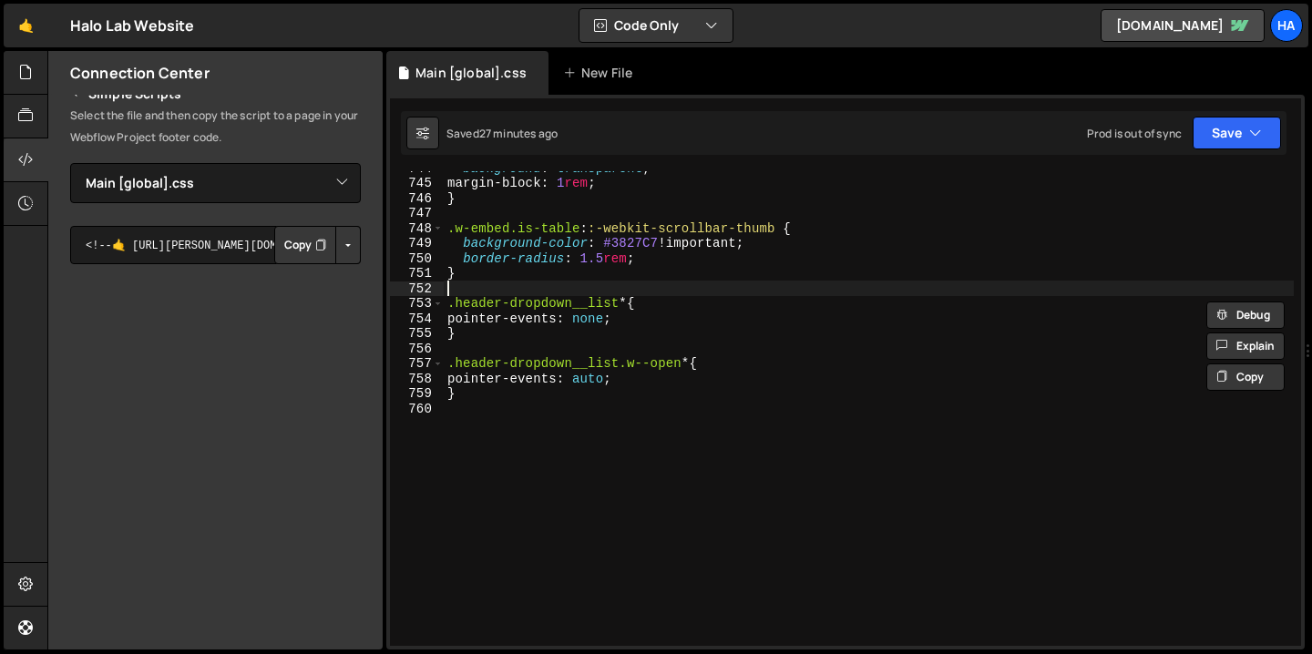
click at [537, 291] on div "background : transparent ; margin-block : 1 rem ; } .w-embed.is-table : :-webki…" at bounding box center [869, 412] width 850 height 505
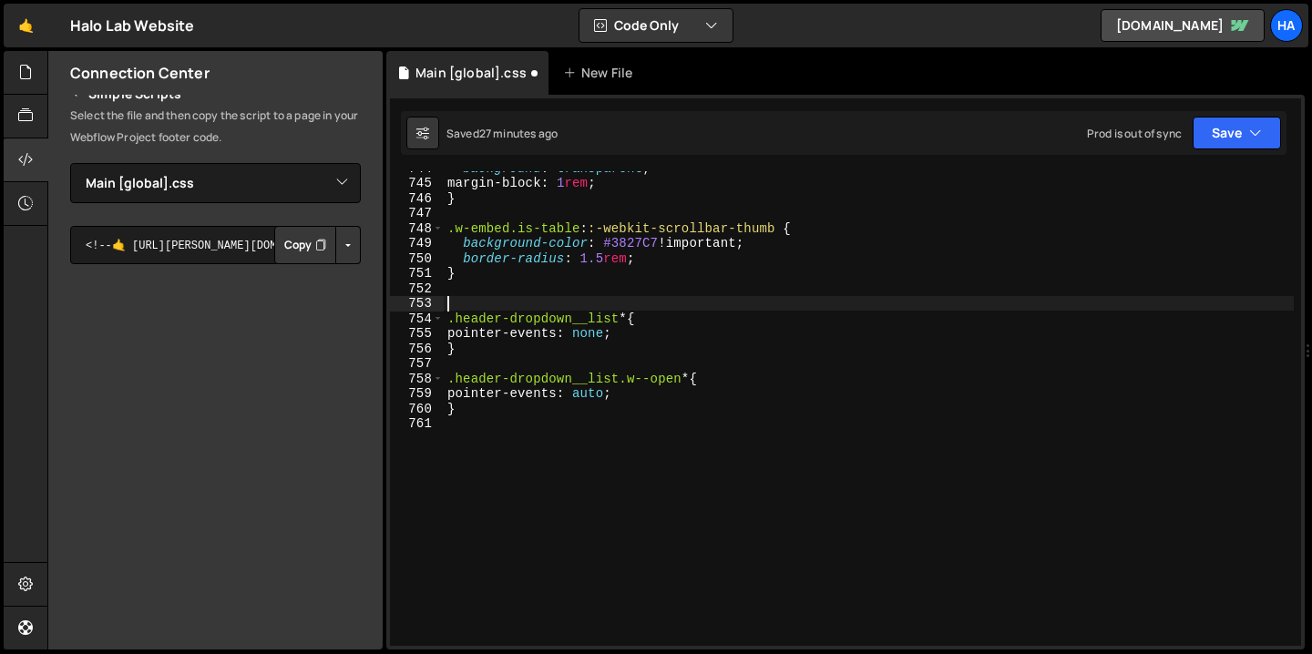
paste textarea "/* Disable pointer events for dropdown menu when closed, enable when open */"
type textarea "/* Disable pointer events for dropdown menu when closed, enable when open */"
click at [1251, 134] on icon "button" at bounding box center [1255, 133] width 13 height 18
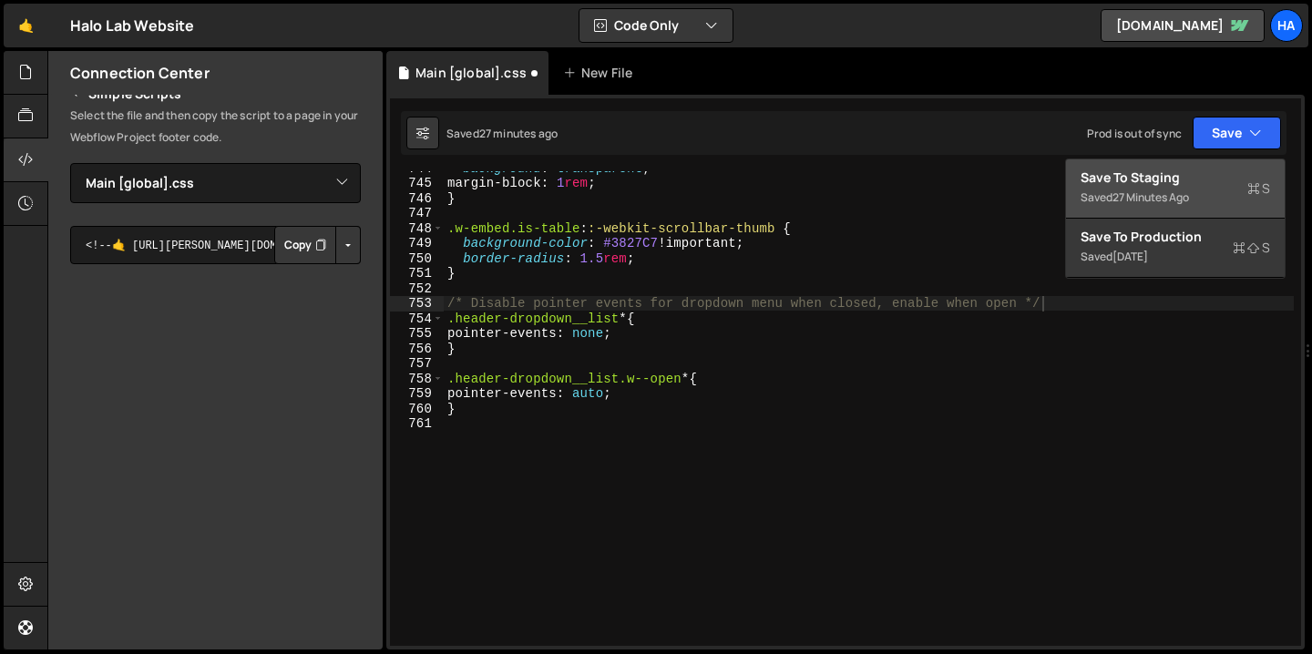
click at [1187, 191] on div "27 minutes ago" at bounding box center [1150, 196] width 77 height 15
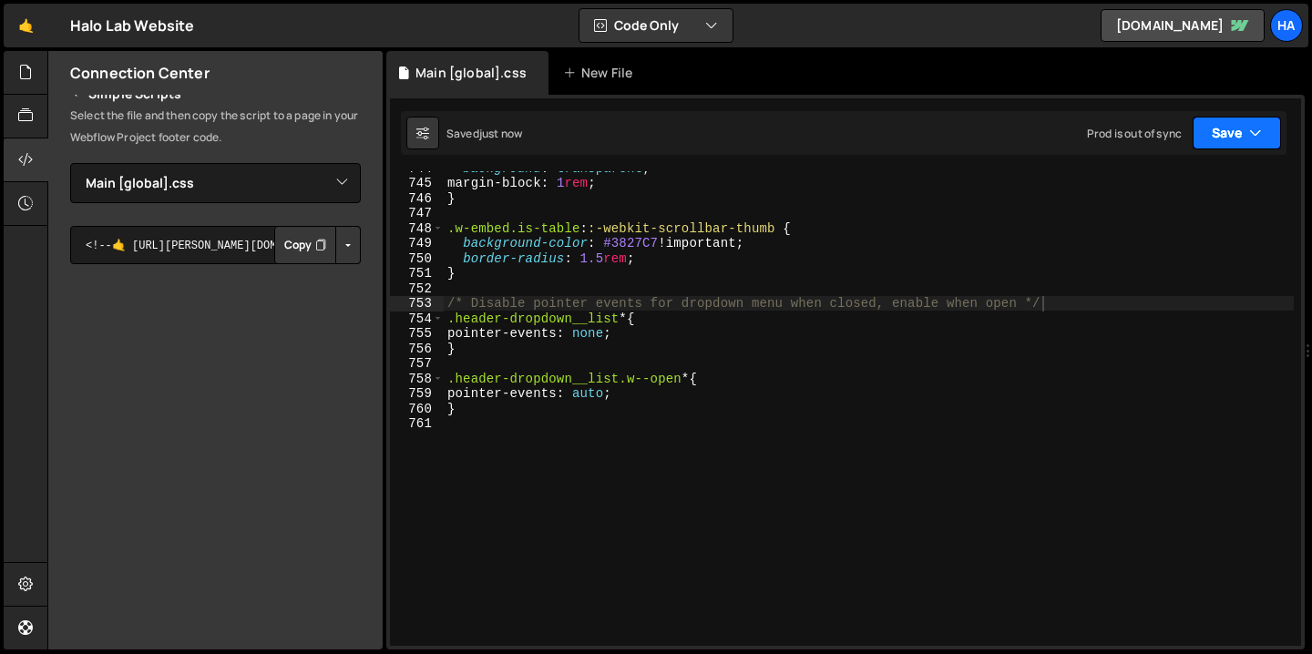
click at [1261, 134] on icon "button" at bounding box center [1255, 133] width 13 height 18
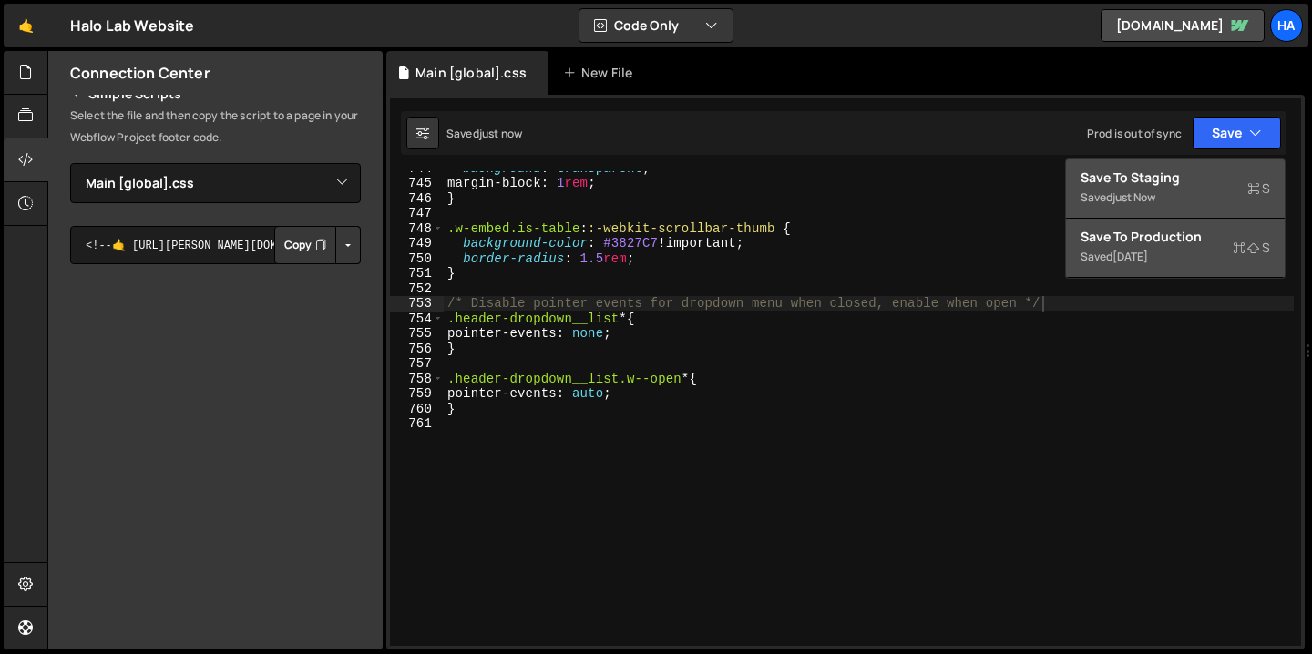
click at [1197, 251] on div "Saved [DATE]" at bounding box center [1174, 257] width 189 height 22
